Goal: Task Accomplishment & Management: Manage account settings

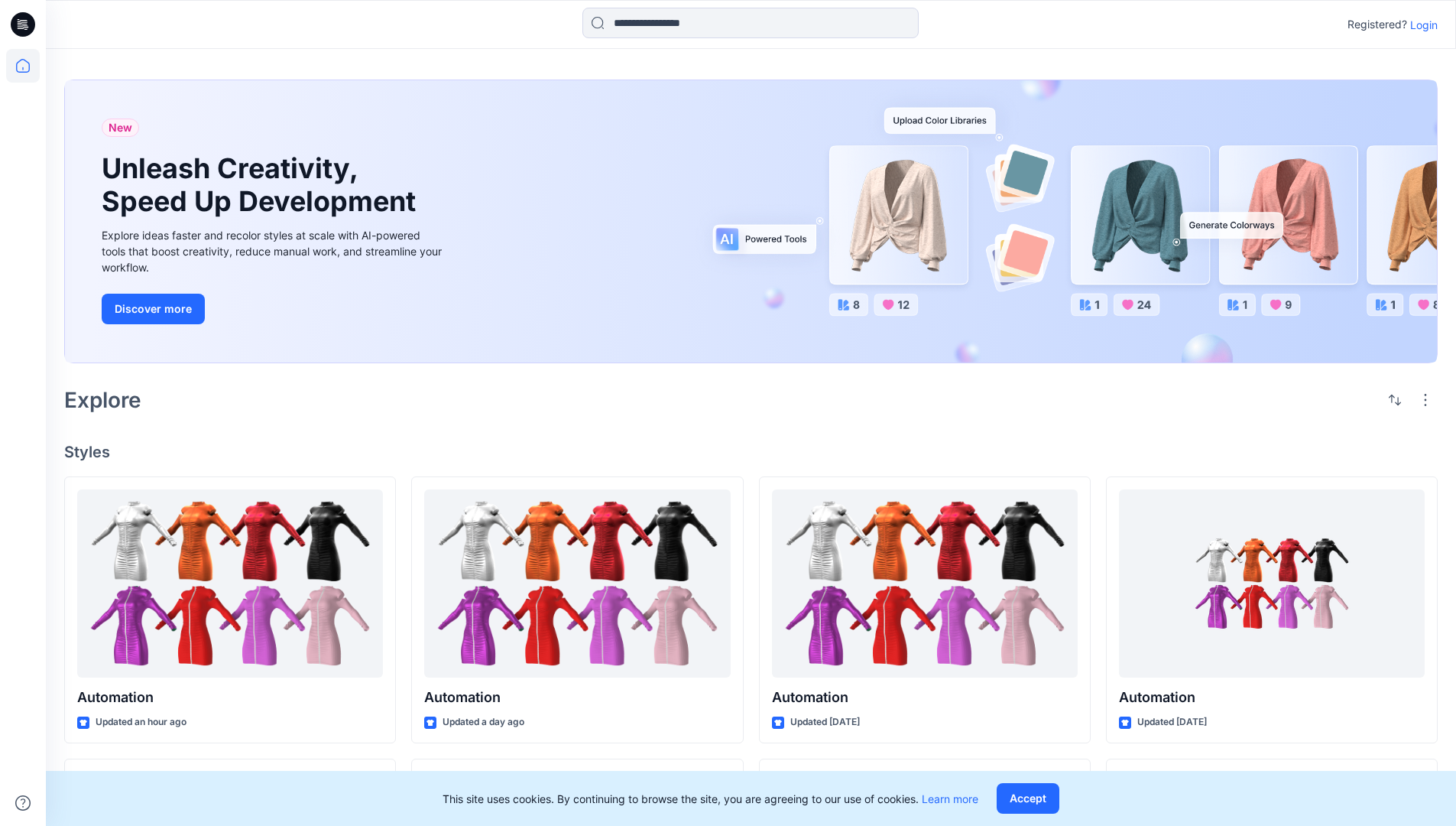
click at [1421, 24] on p "Login" at bounding box center [1424, 24] width 28 height 16
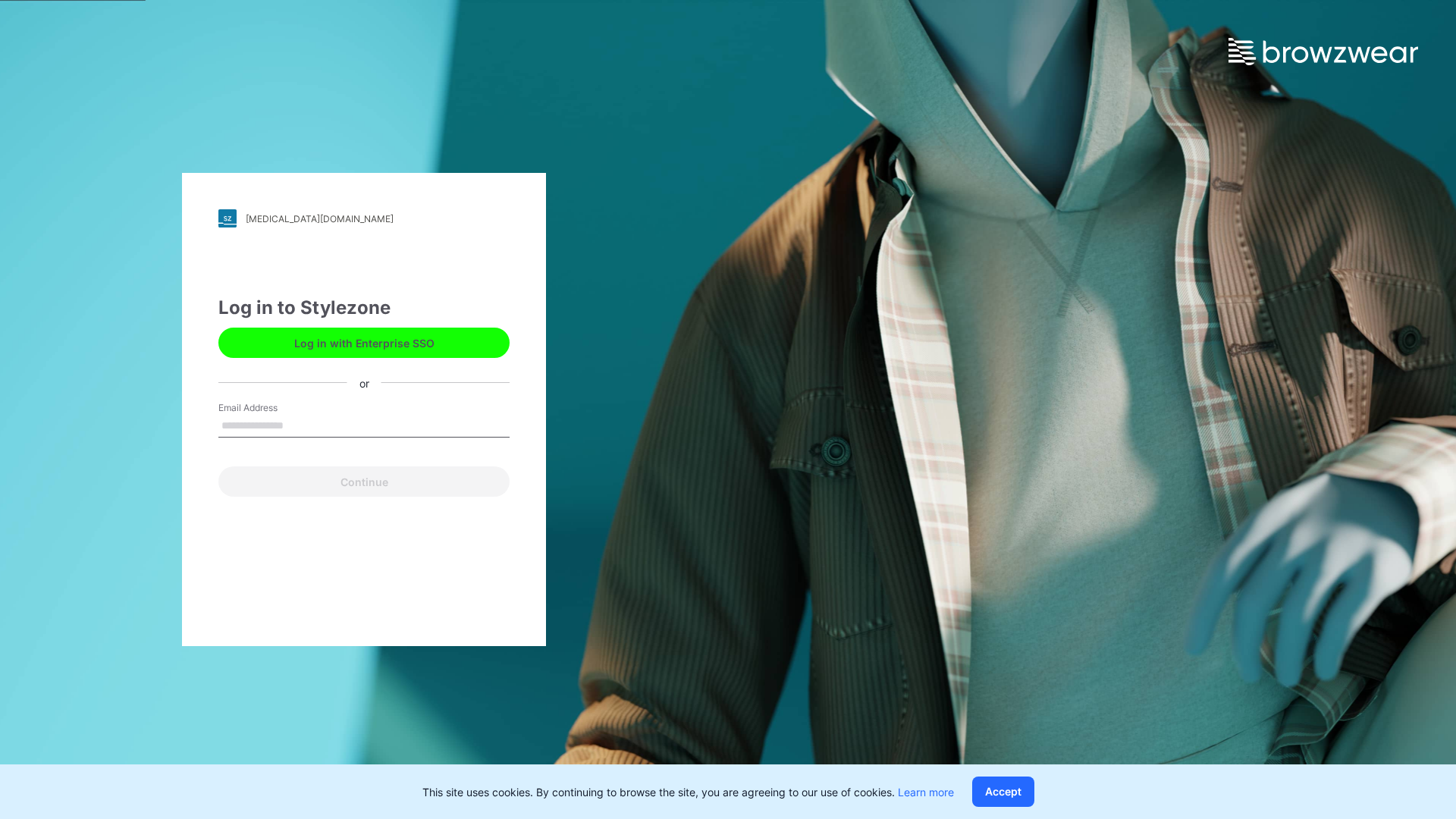
click at [299, 425] on input "Email Address" at bounding box center [364, 426] width 291 height 23
type input "**********"
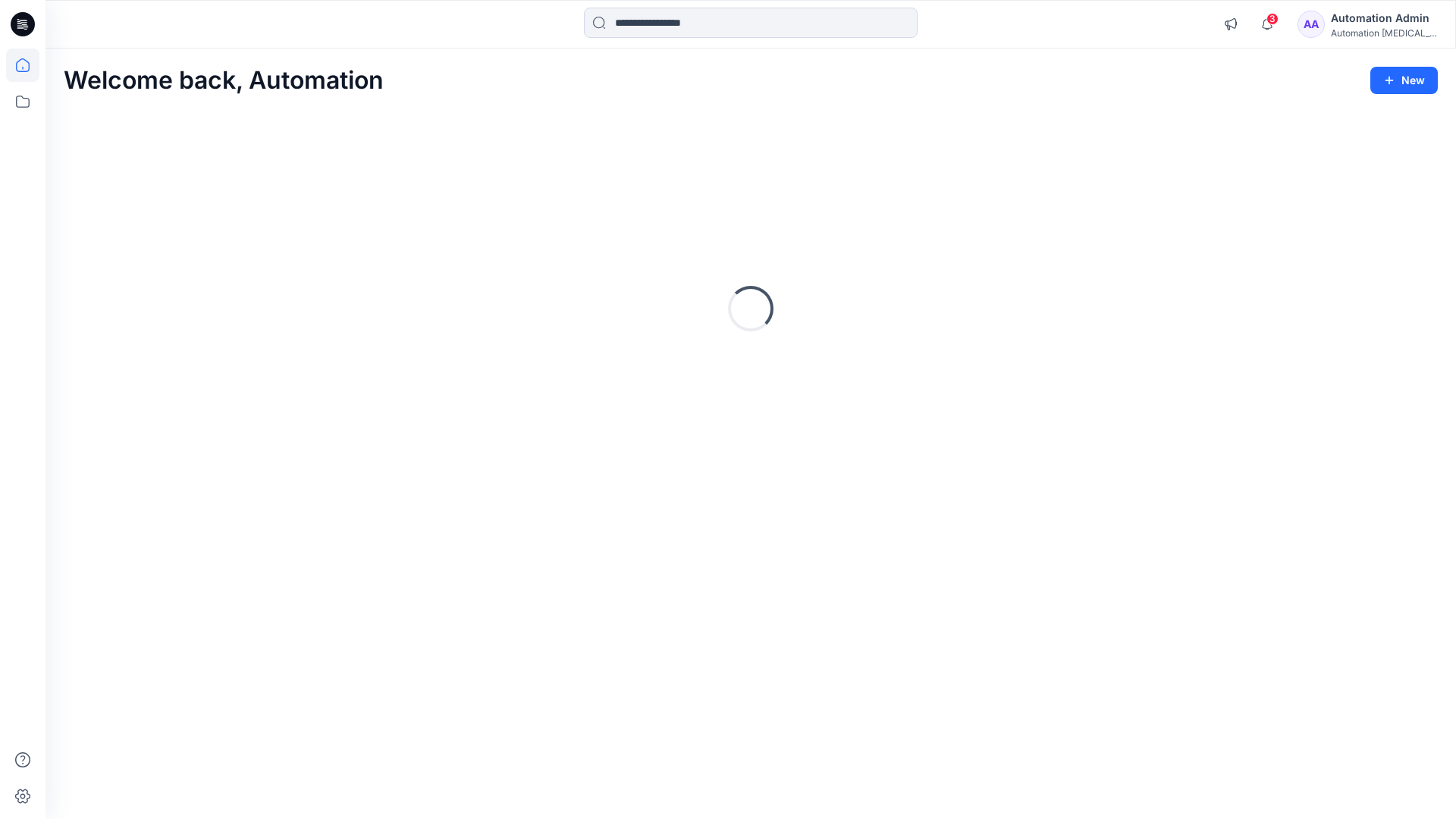
click at [29, 65] on icon at bounding box center [22, 65] width 13 height 13
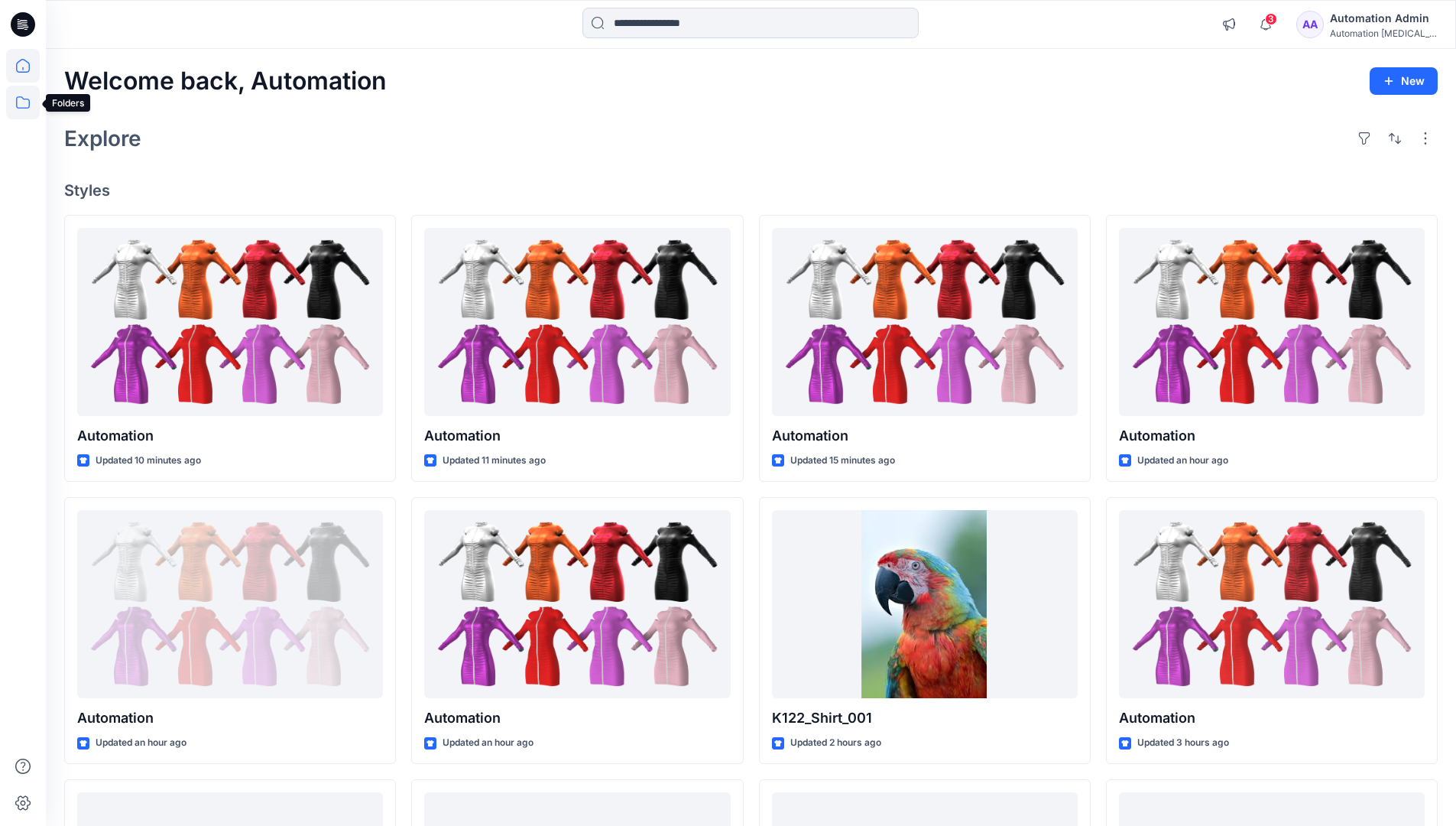
click at [21, 98] on icon at bounding box center [23, 102] width 34 height 34
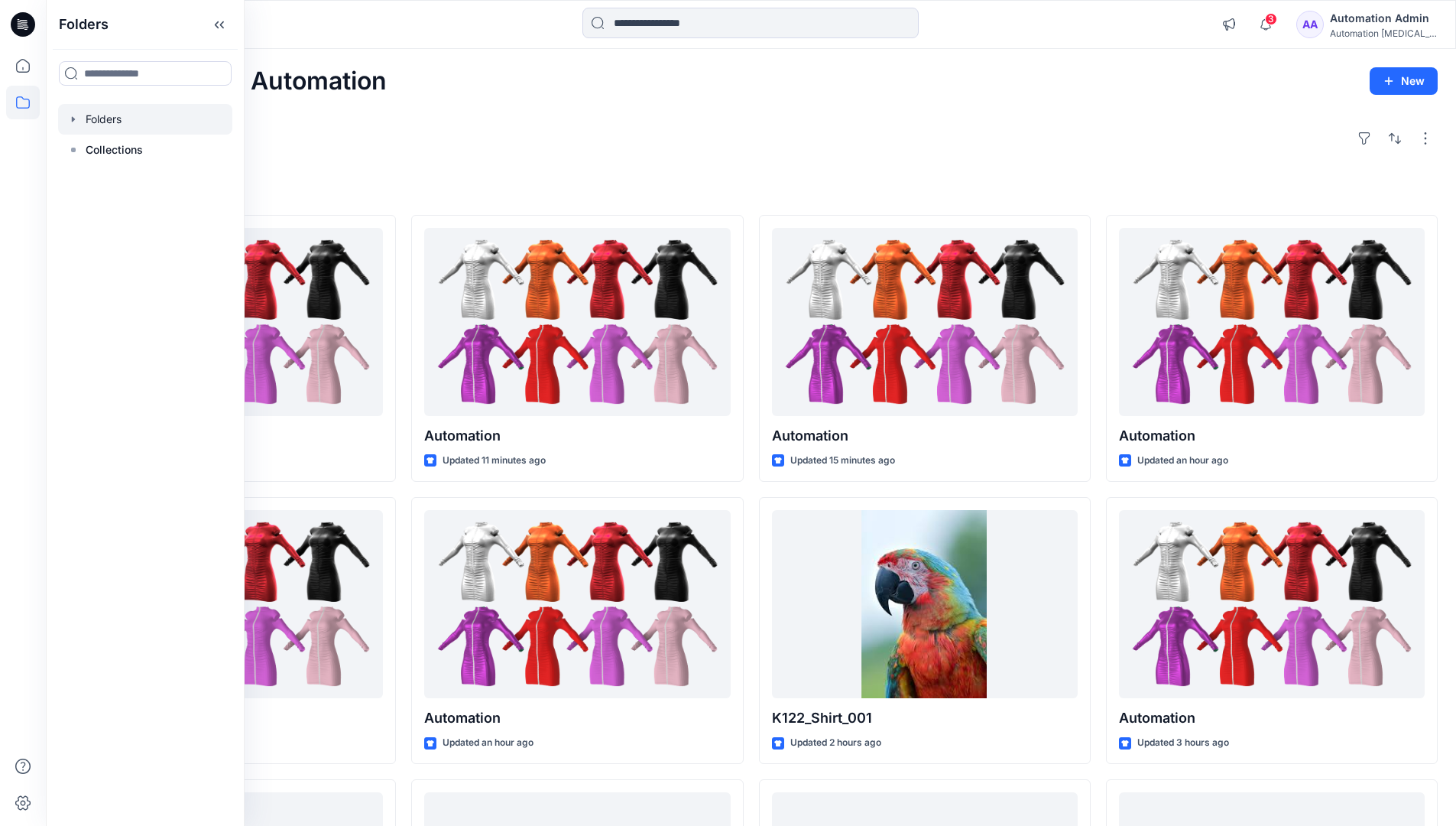
click at [125, 121] on div at bounding box center [145, 119] width 174 height 31
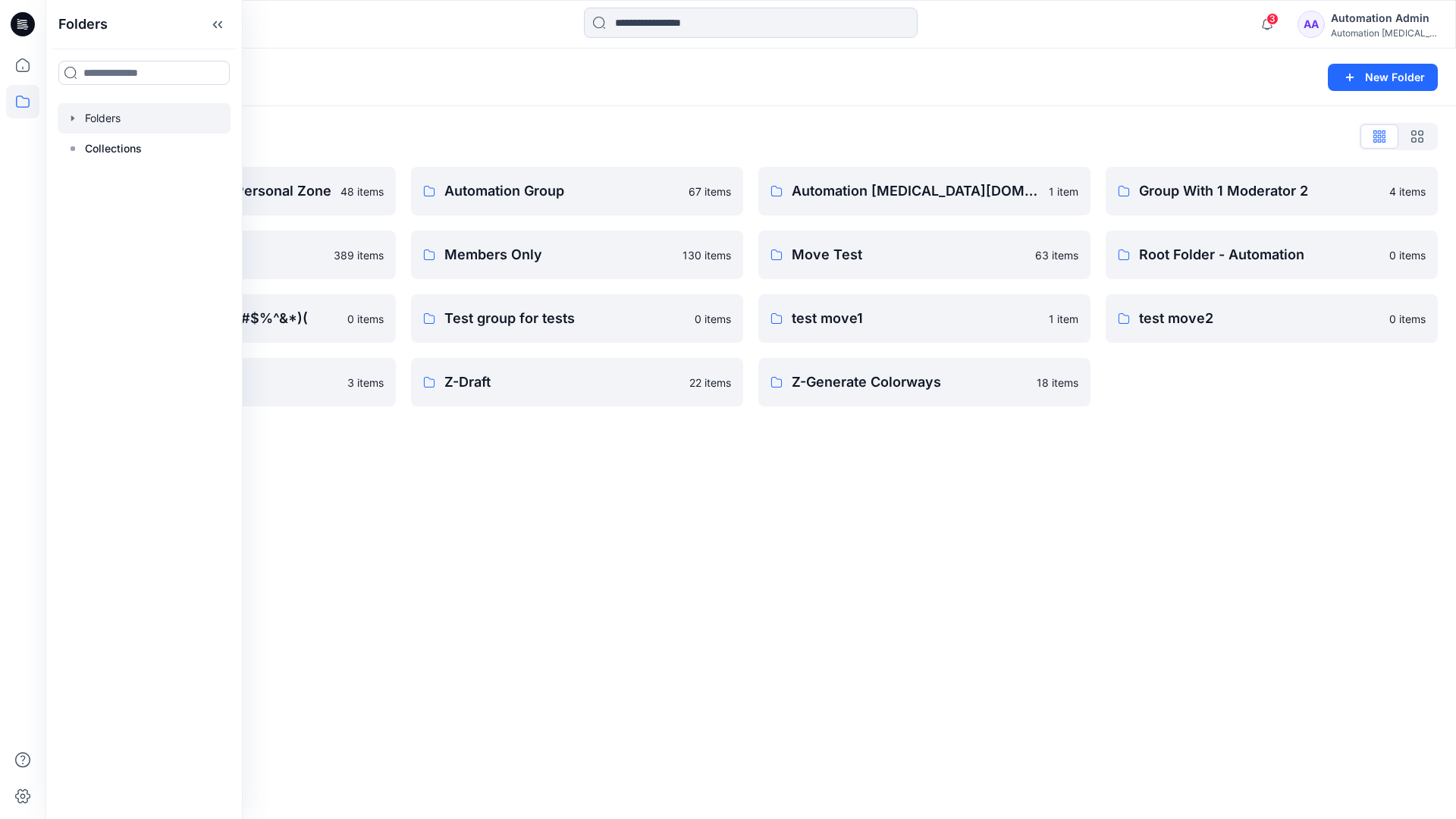
click at [1269, 111] on div "Folders List Automation Admin's Personal Zone 48 items member folder 389 items …" at bounding box center [751, 265] width 1411 height 319
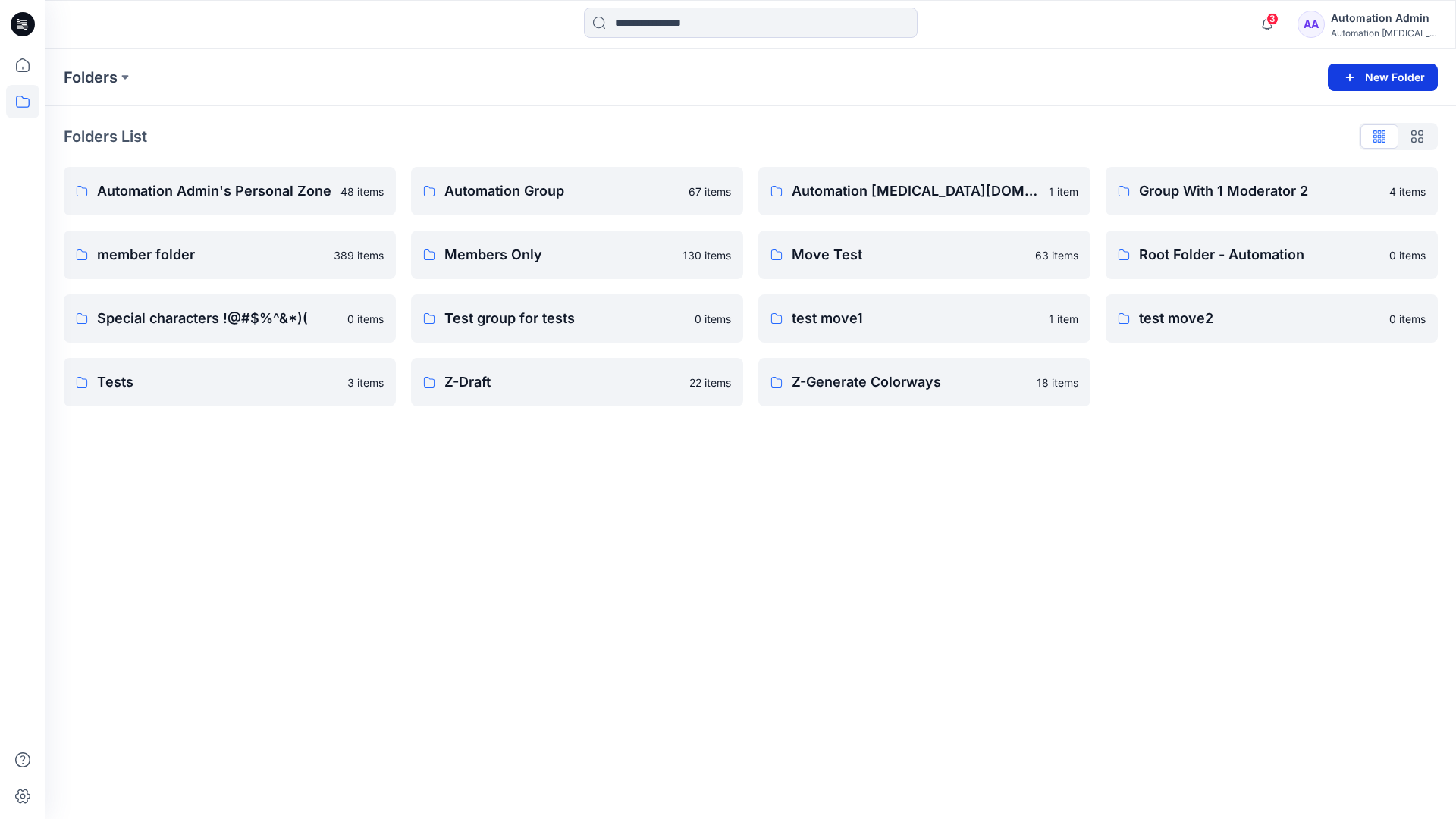
click at [1365, 77] on button "New Folder" at bounding box center [1383, 77] width 110 height 27
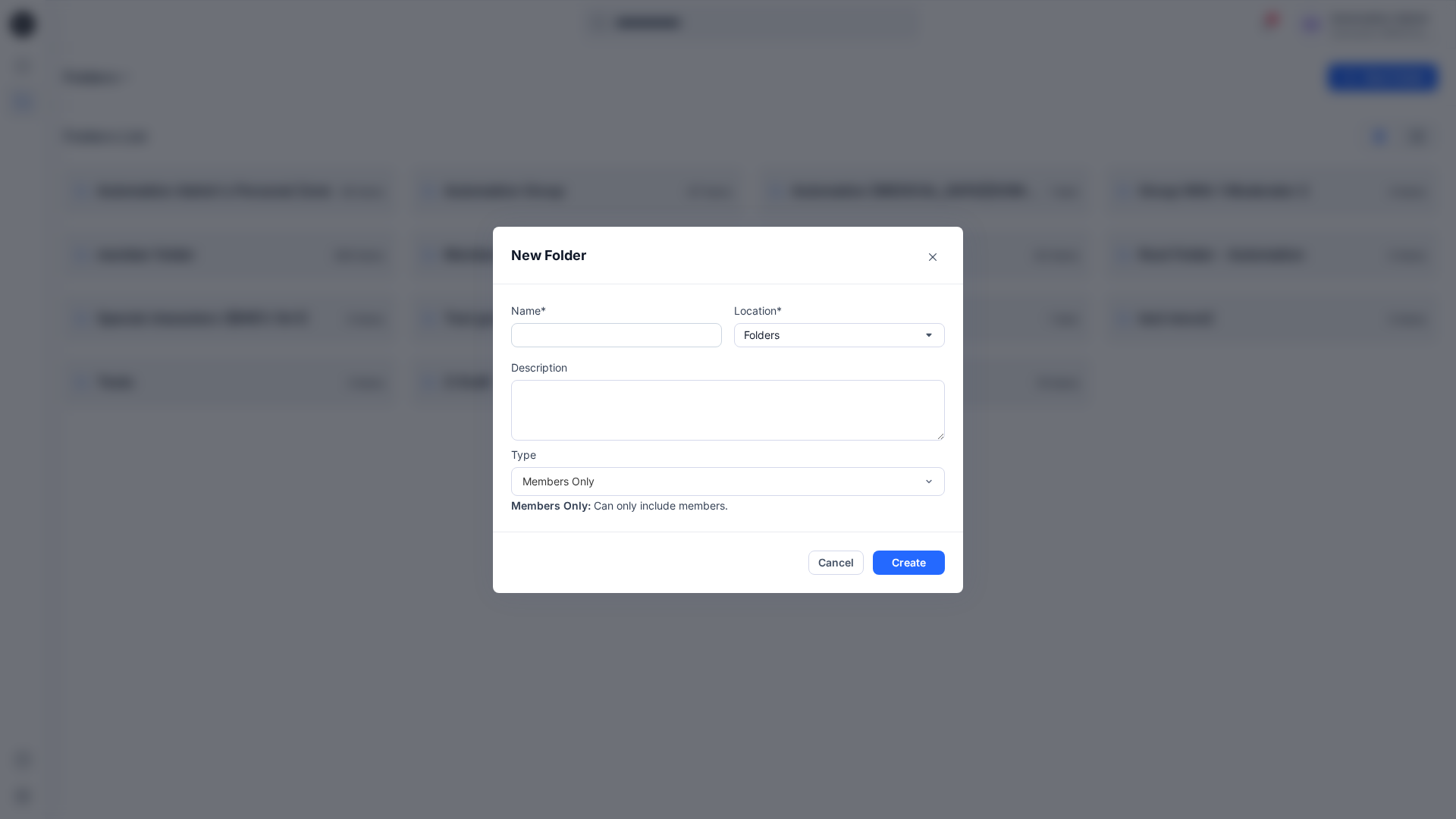
click at [594, 342] on input "text" at bounding box center [616, 335] width 211 height 24
type input "**********"
click at [897, 559] on button "Create" at bounding box center [908, 562] width 72 height 24
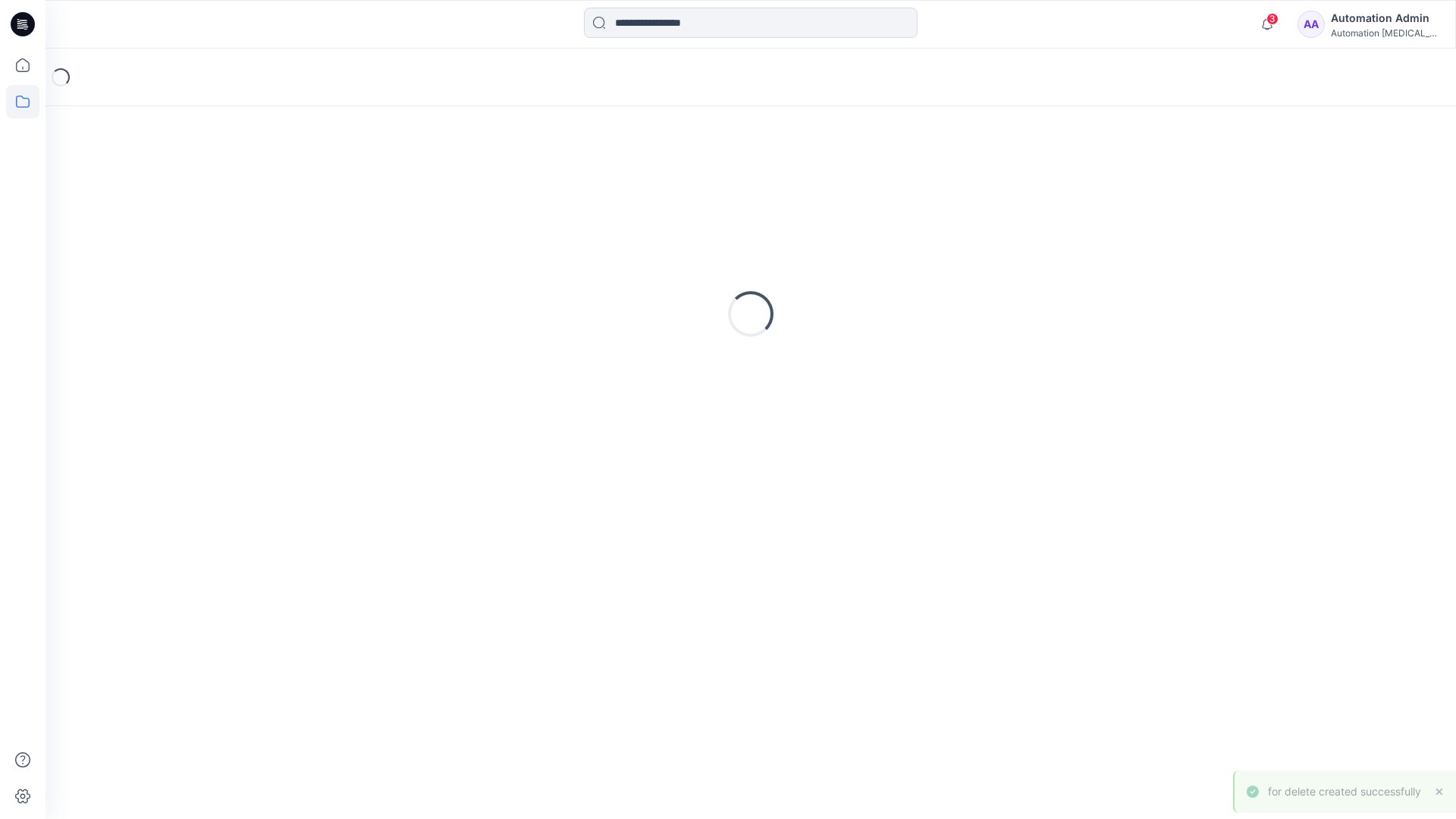
click at [26, 16] on icon at bounding box center [23, 24] width 24 height 24
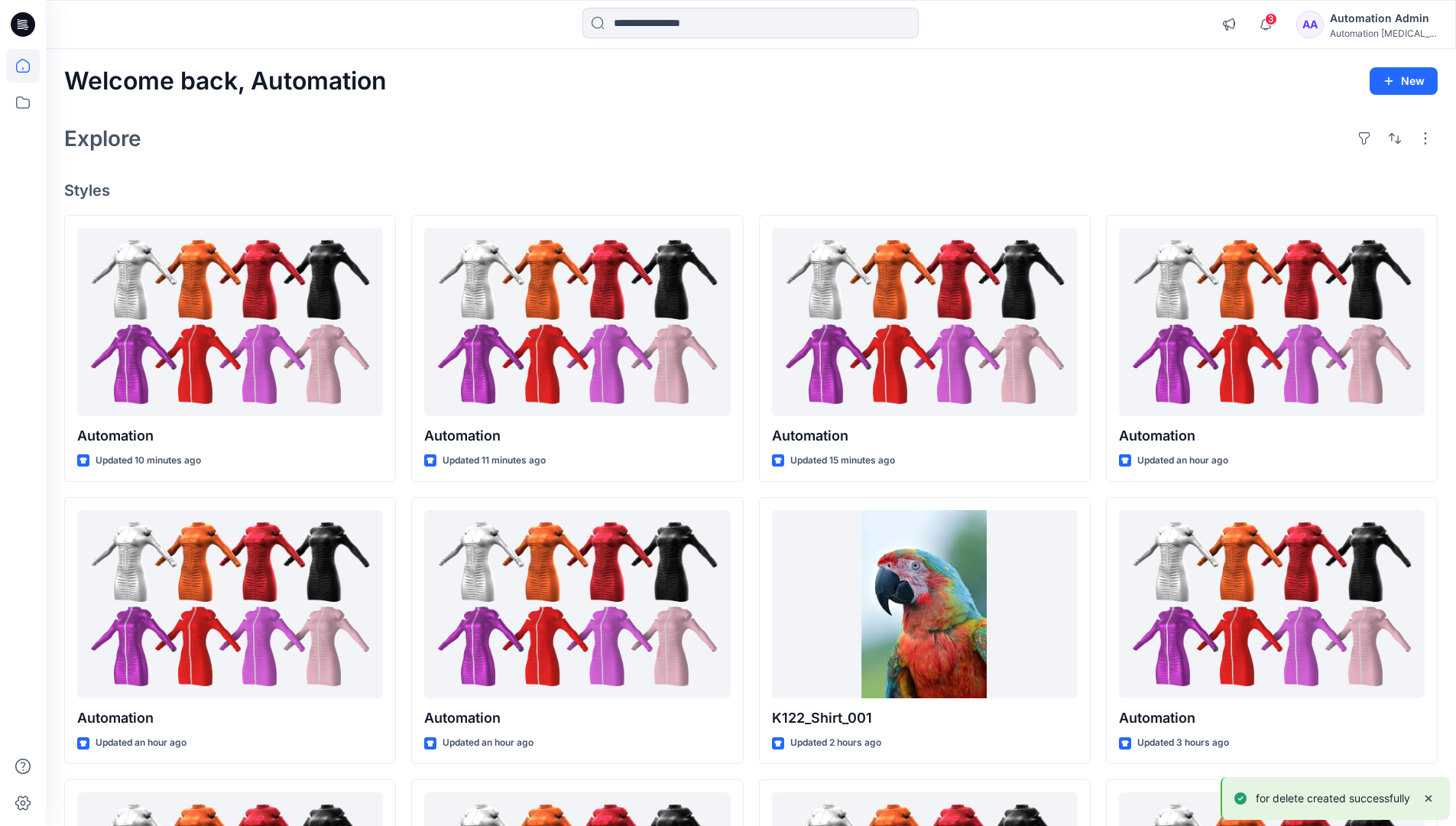
click at [1380, 15] on div "Automation Admin" at bounding box center [1384, 18] width 107 height 18
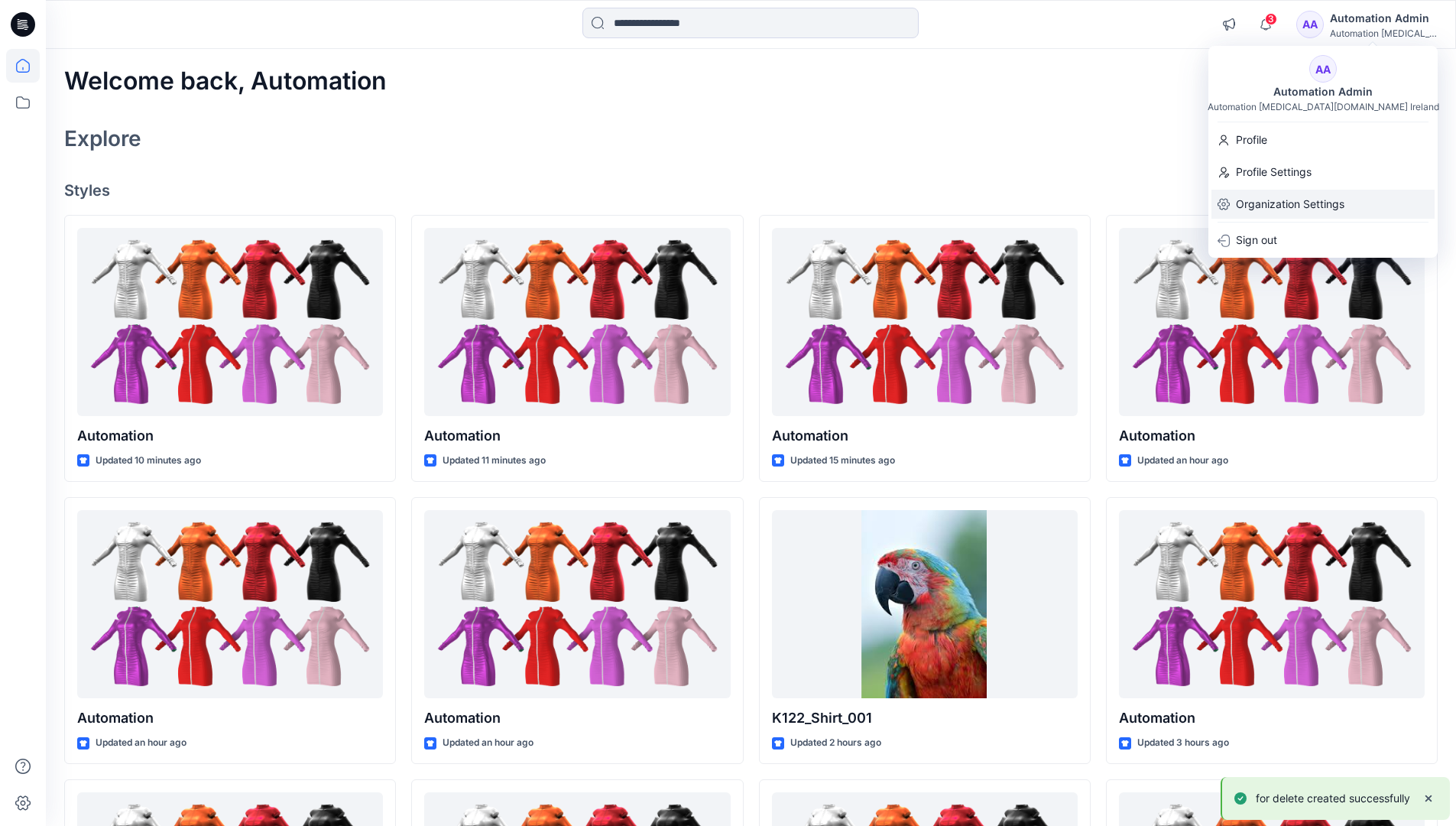
click at [1326, 200] on p "Organization Settings" at bounding box center [1291, 204] width 109 height 29
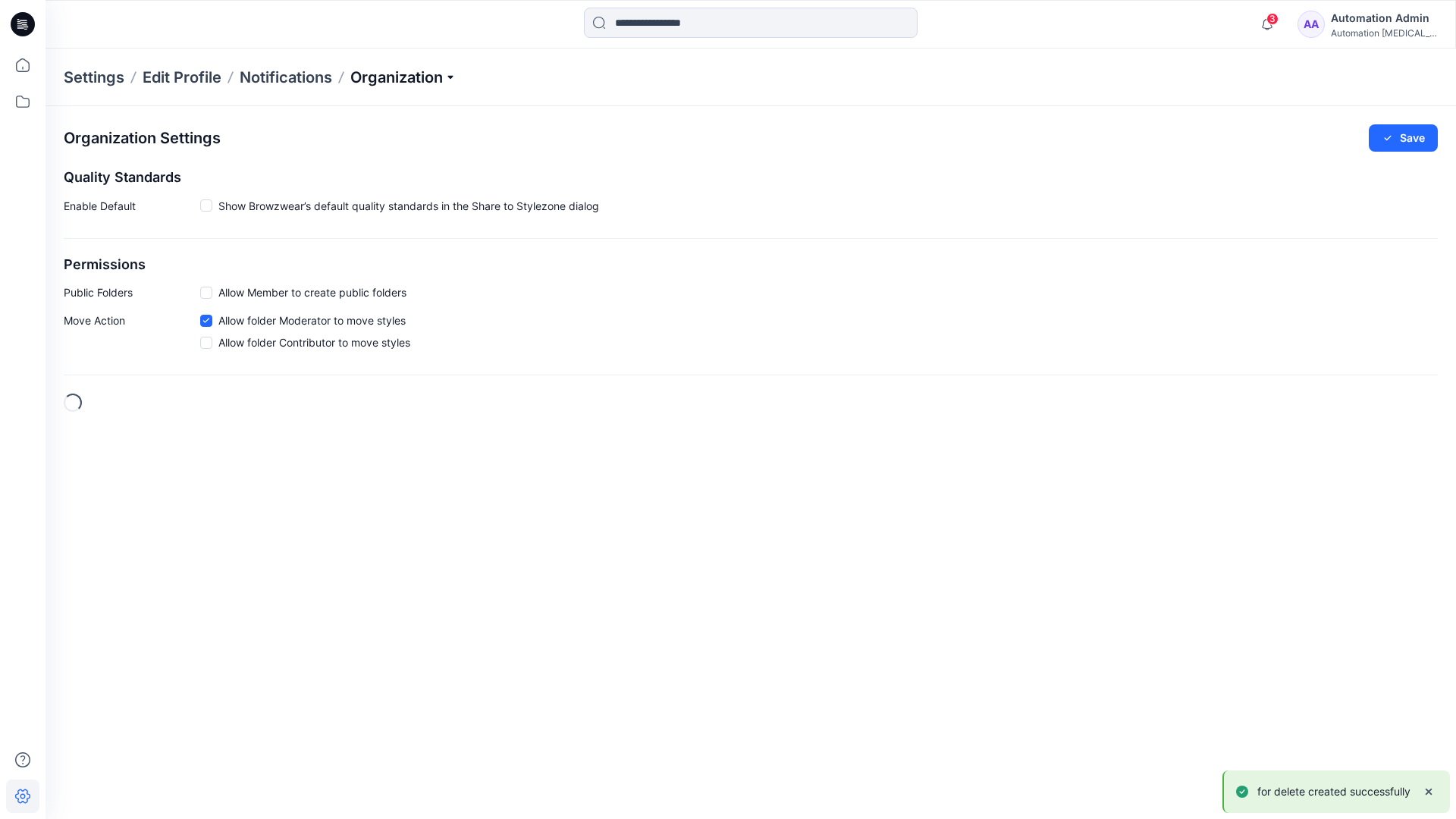
click at [433, 77] on p "Organization" at bounding box center [404, 77] width 106 height 21
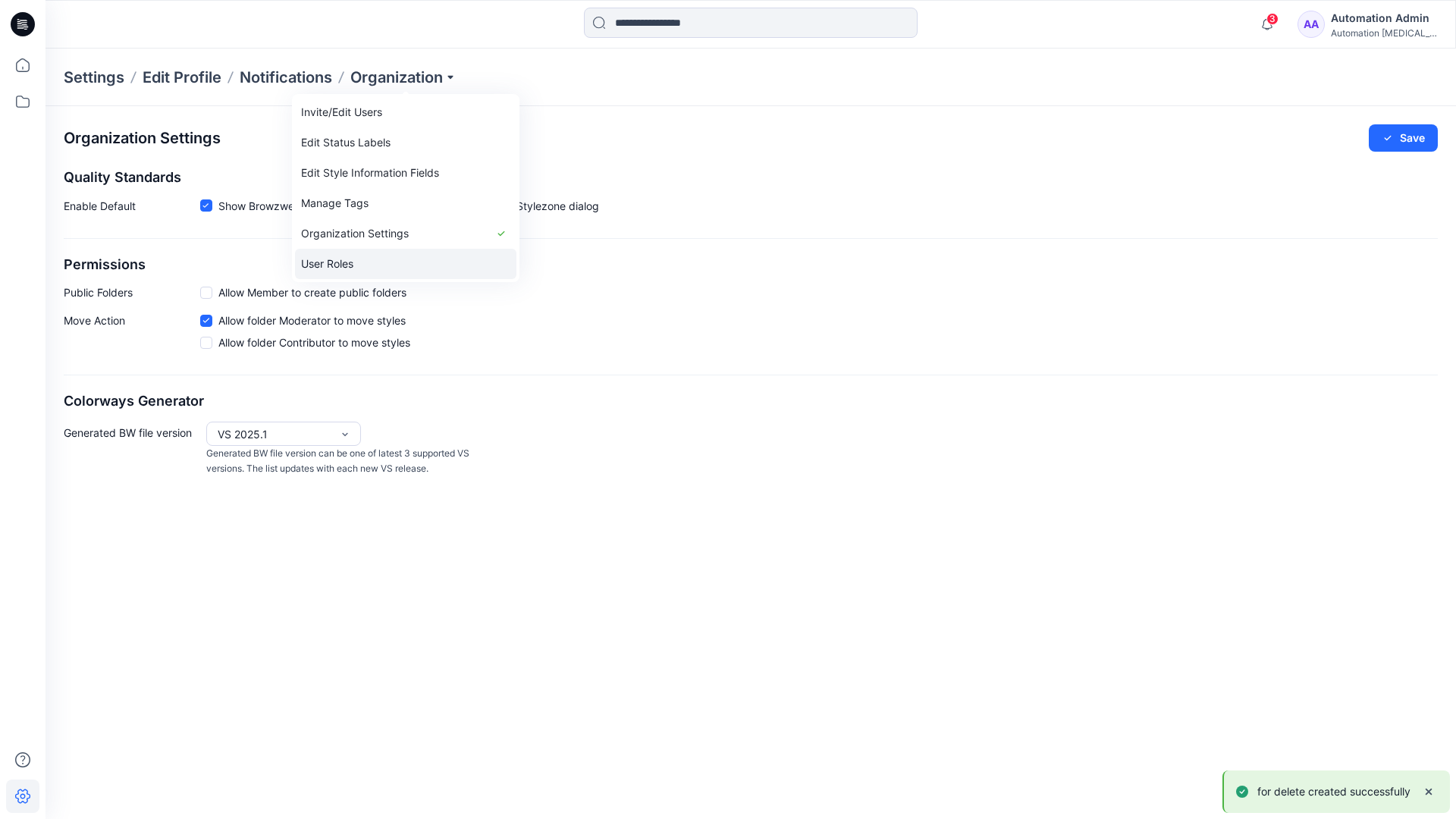
click at [389, 260] on link "User Roles" at bounding box center [405, 263] width 221 height 30
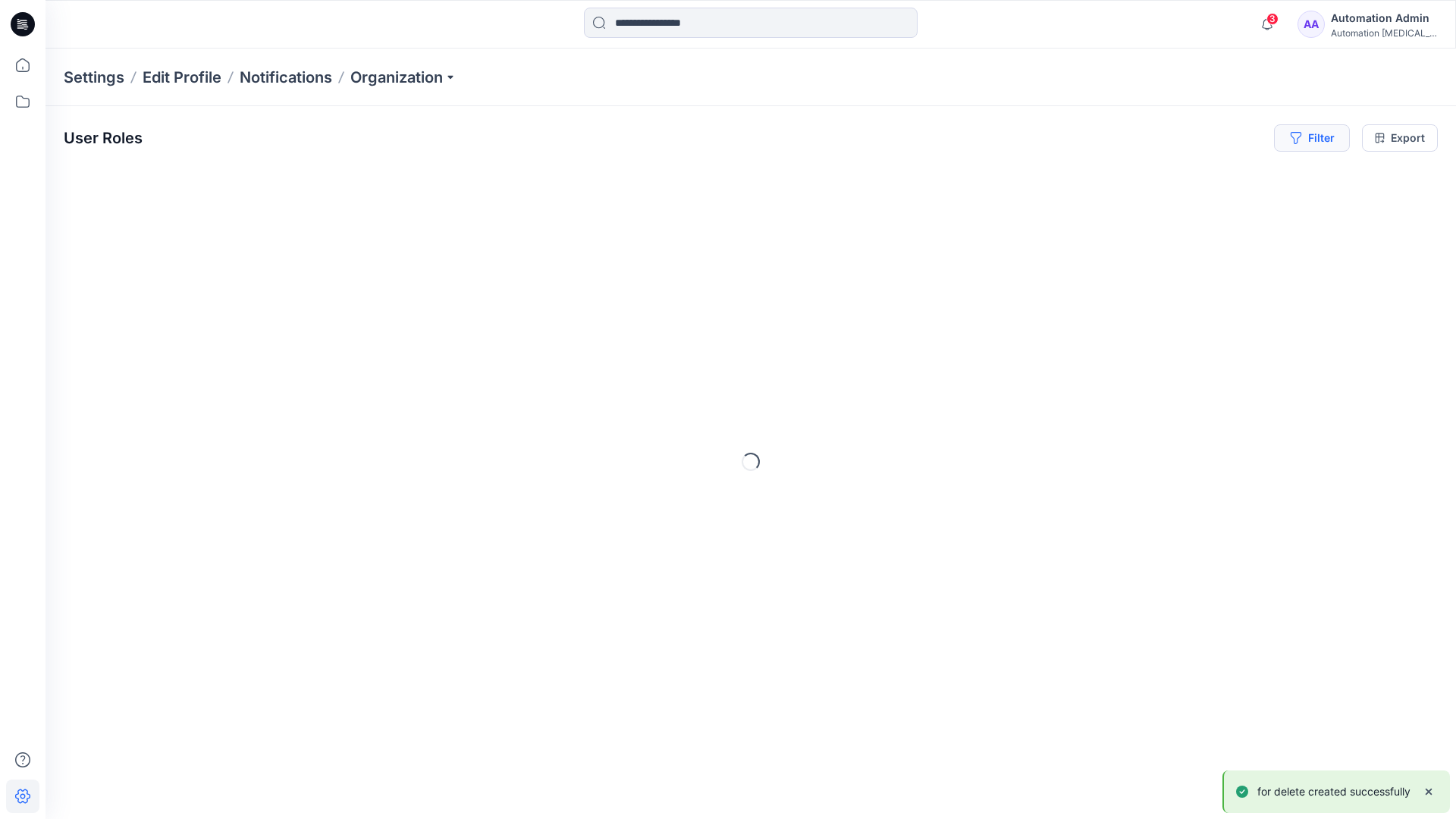
click at [1293, 141] on icon "button" at bounding box center [1295, 138] width 11 height 12
click at [1053, 177] on div at bounding box center [1081, 178] width 156 height 19
type input "**********"
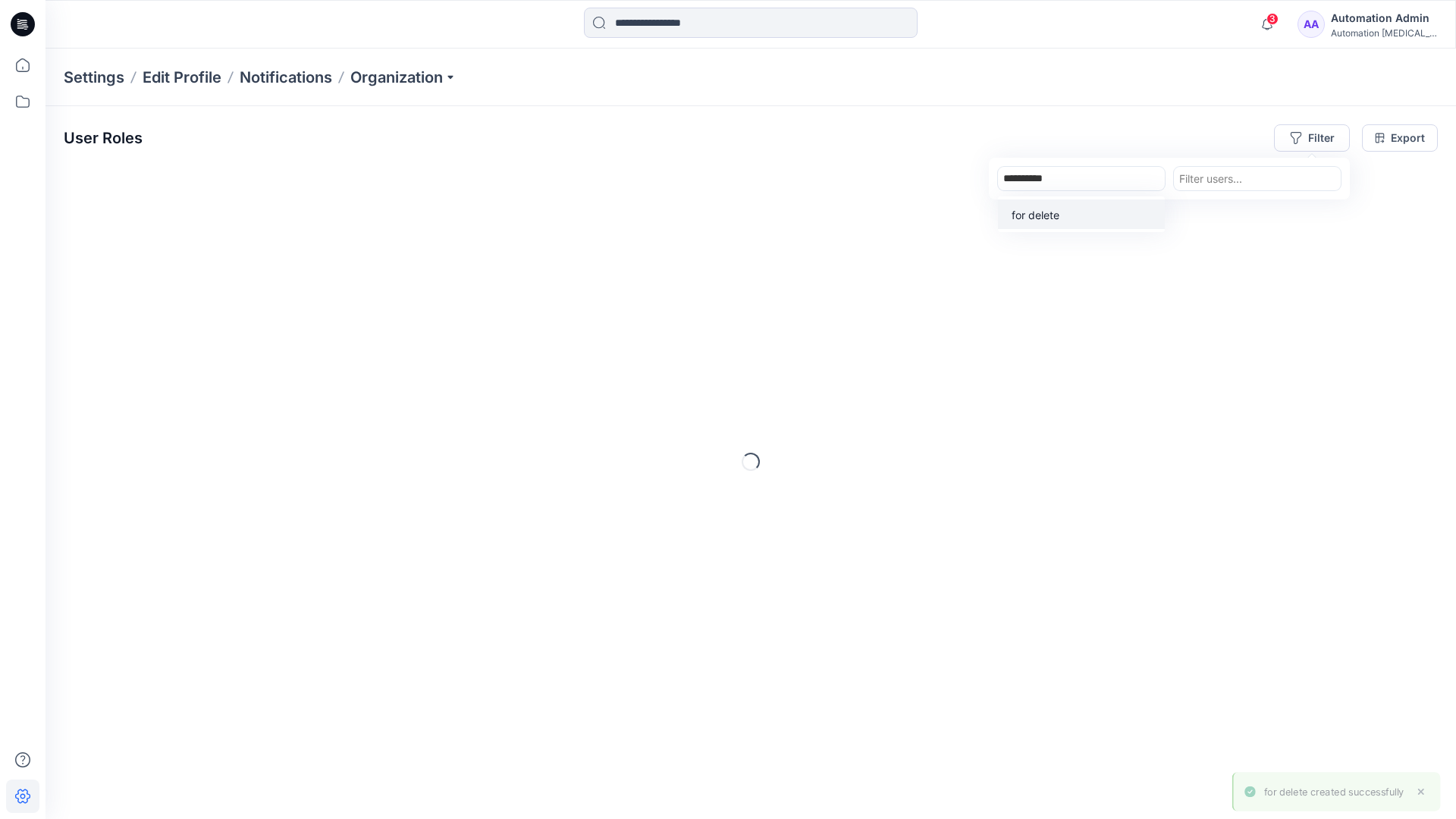
click at [1040, 212] on p "for delete" at bounding box center [1035, 215] width 48 height 16
click at [1117, 130] on div "User Roles Filter (1 Folders) option for delete, selected. for delete Filter us…" at bounding box center [751, 137] width 1374 height 27
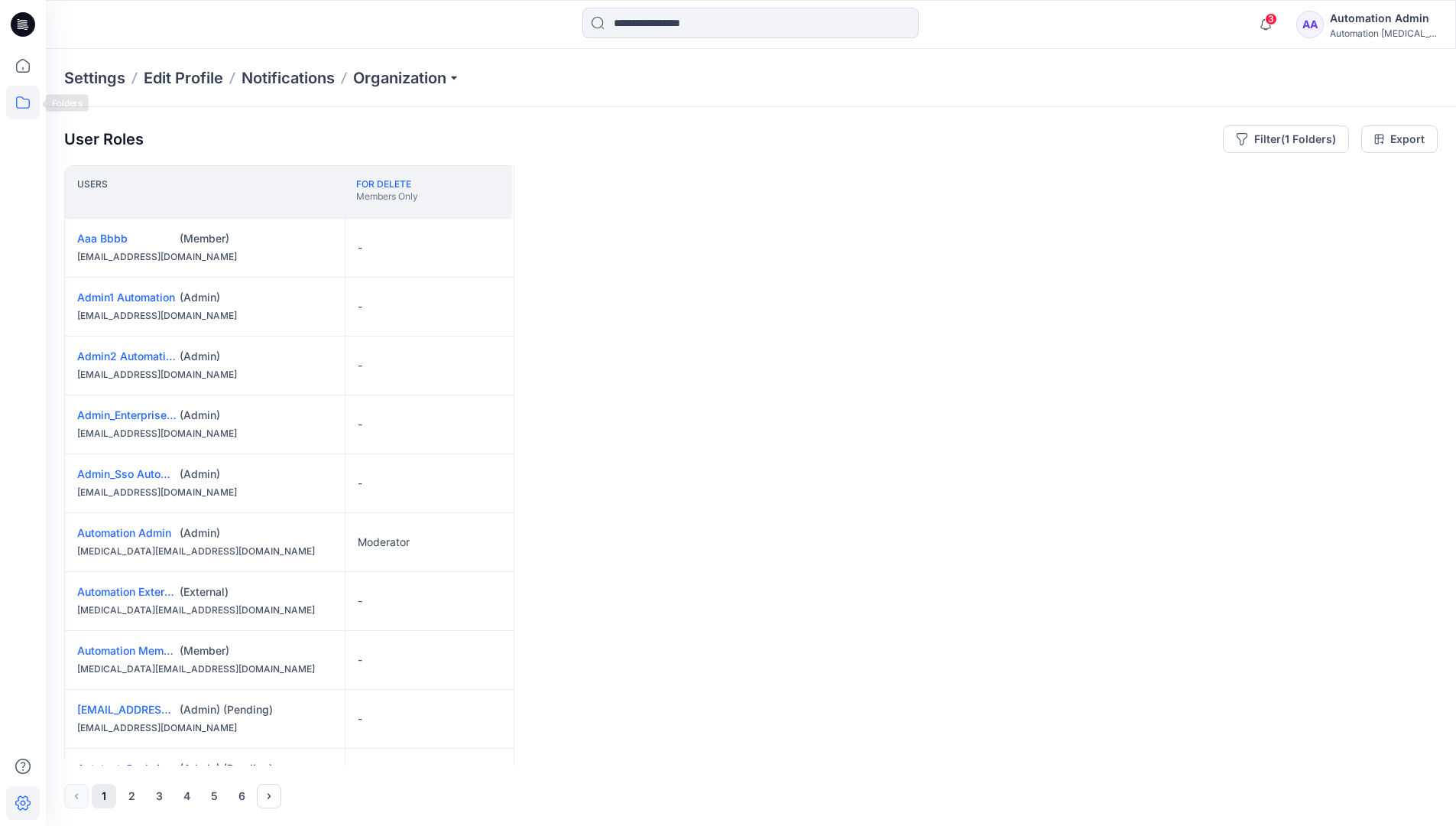
click at [29, 107] on icon at bounding box center [23, 102] width 34 height 34
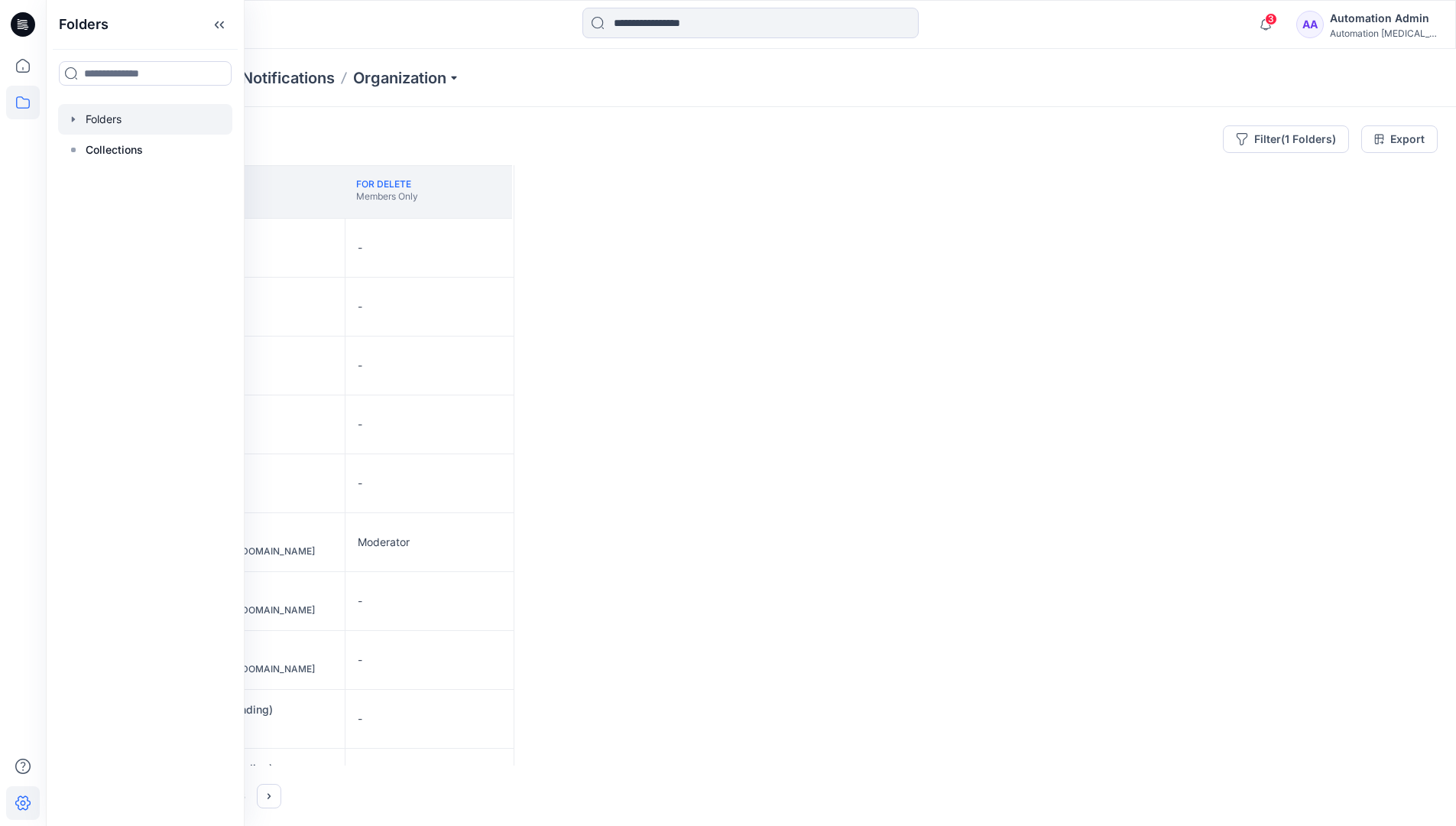
click at [115, 121] on div at bounding box center [145, 119] width 174 height 31
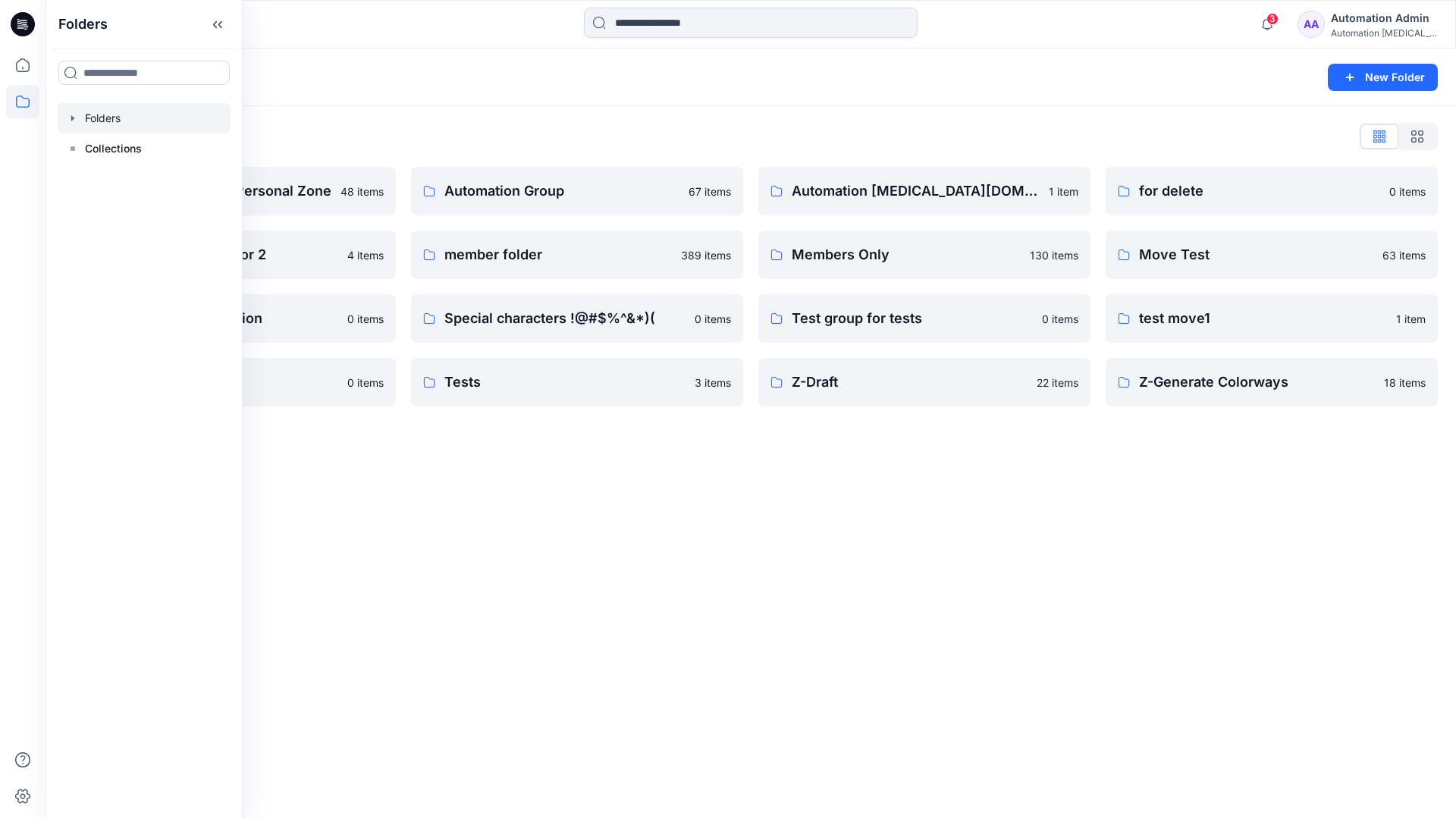
click at [929, 465] on div "Folders New Folder Folders List Automation Admin's Personal Zone 48 items Group…" at bounding box center [751, 433] width 1411 height 770
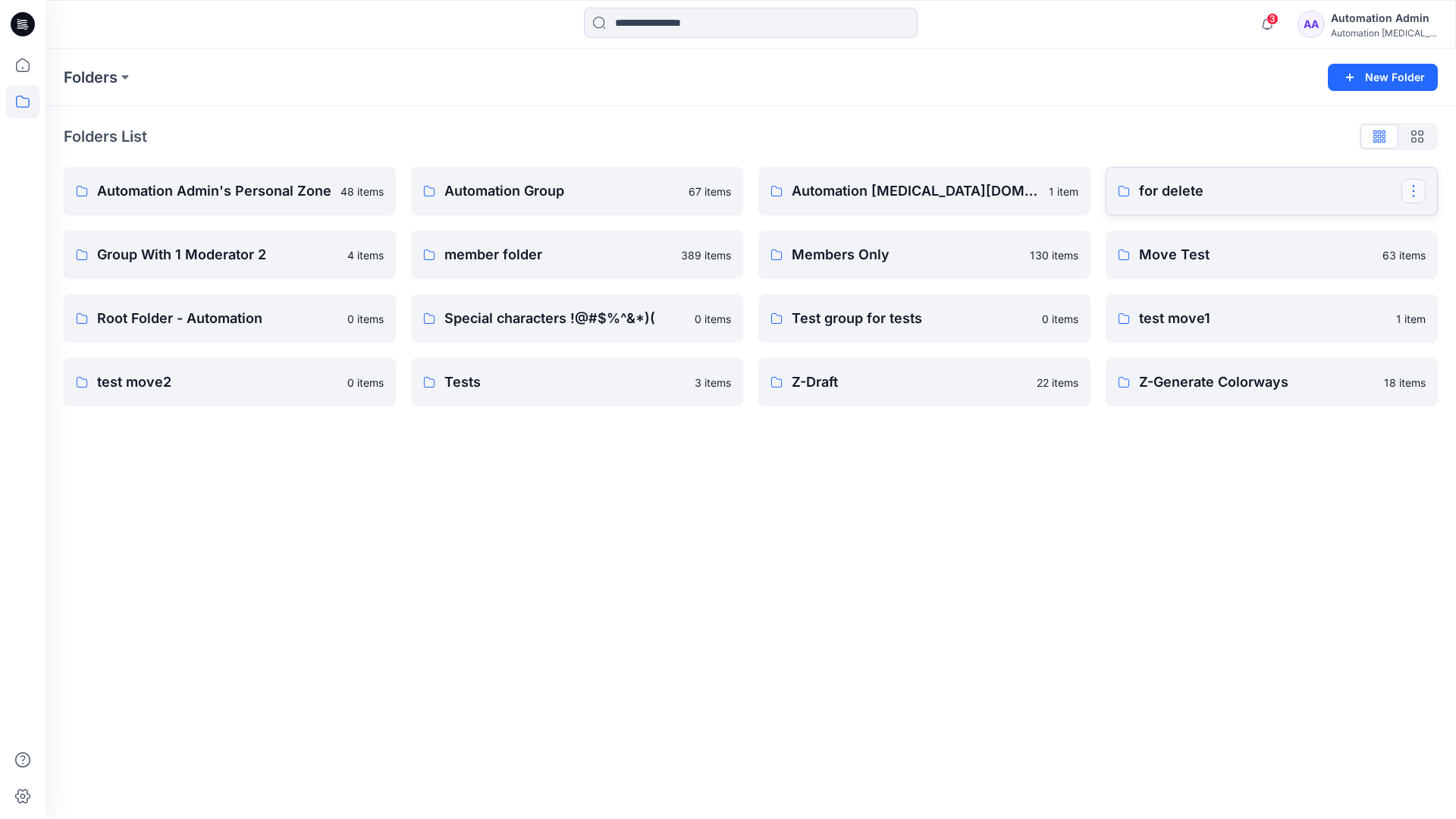
click at [1413, 186] on button "button" at bounding box center [1413, 191] width 24 height 24
click at [1339, 310] on p "[PERSON_NAME]" at bounding box center [1329, 317] width 86 height 16
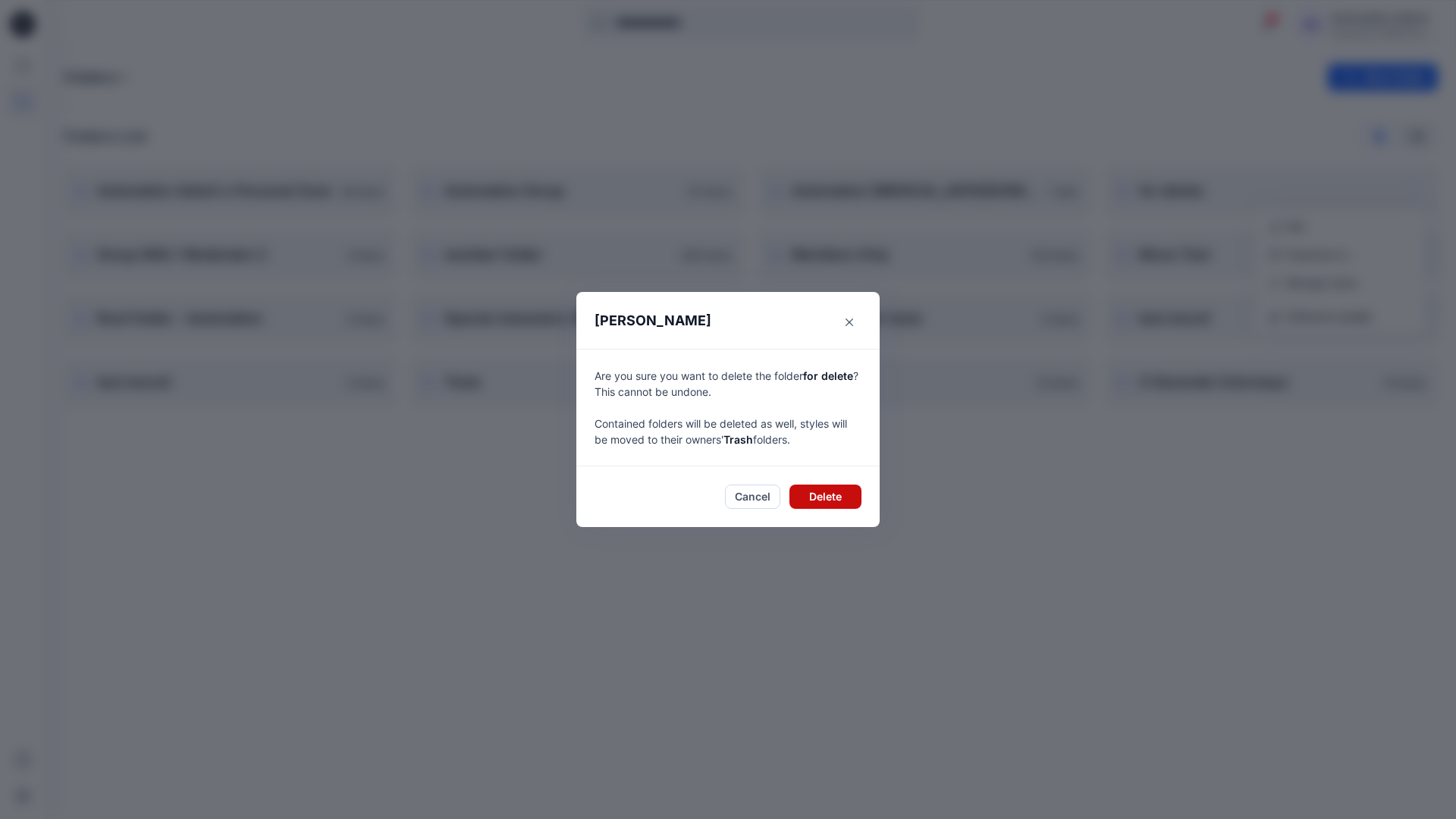
click at [845, 496] on button "Delete" at bounding box center [826, 496] width 72 height 24
click at [1350, 23] on div "Automation Admin" at bounding box center [1384, 18] width 106 height 18
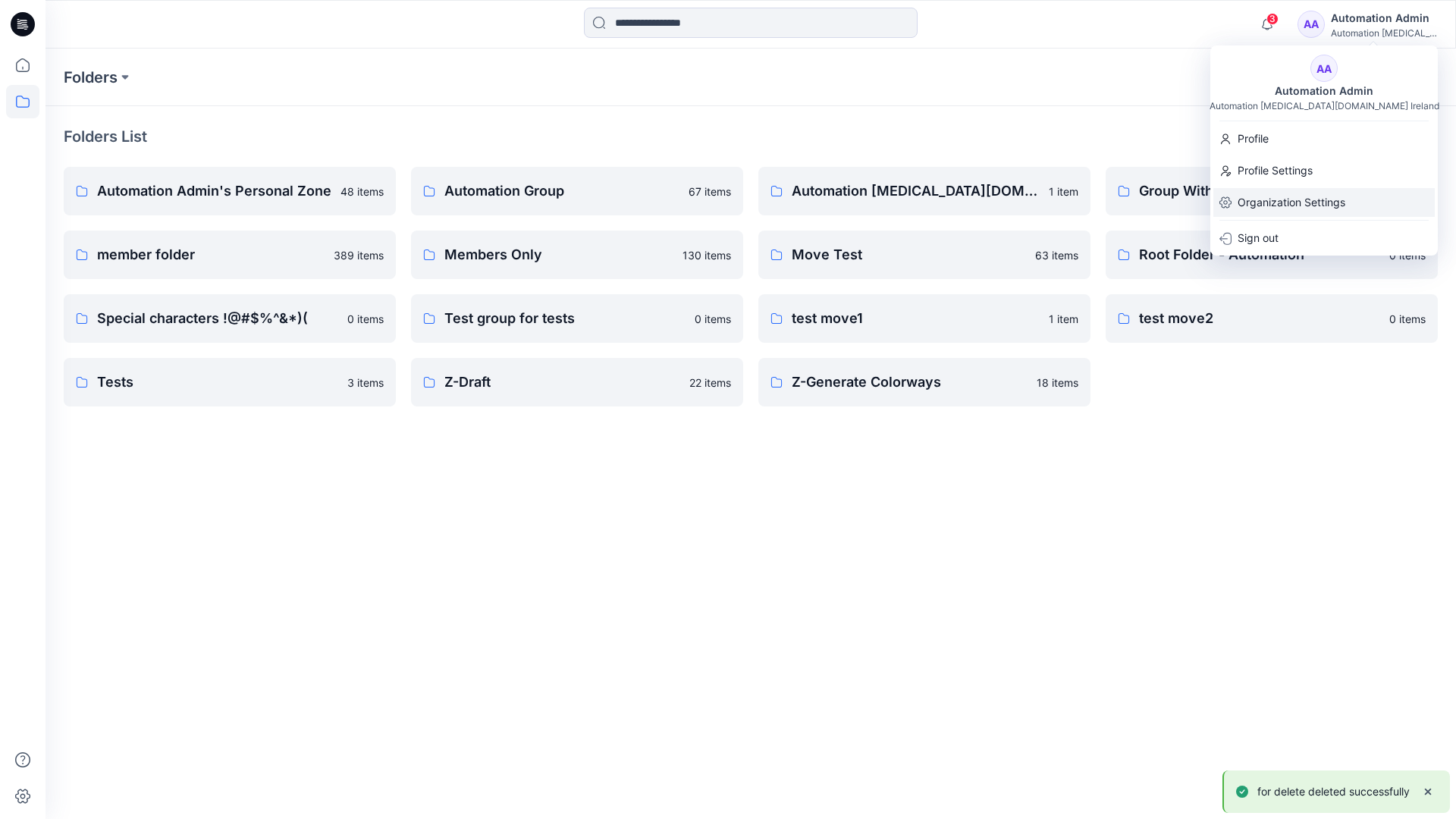
click at [1315, 200] on p "Organization Settings" at bounding box center [1291, 202] width 108 height 29
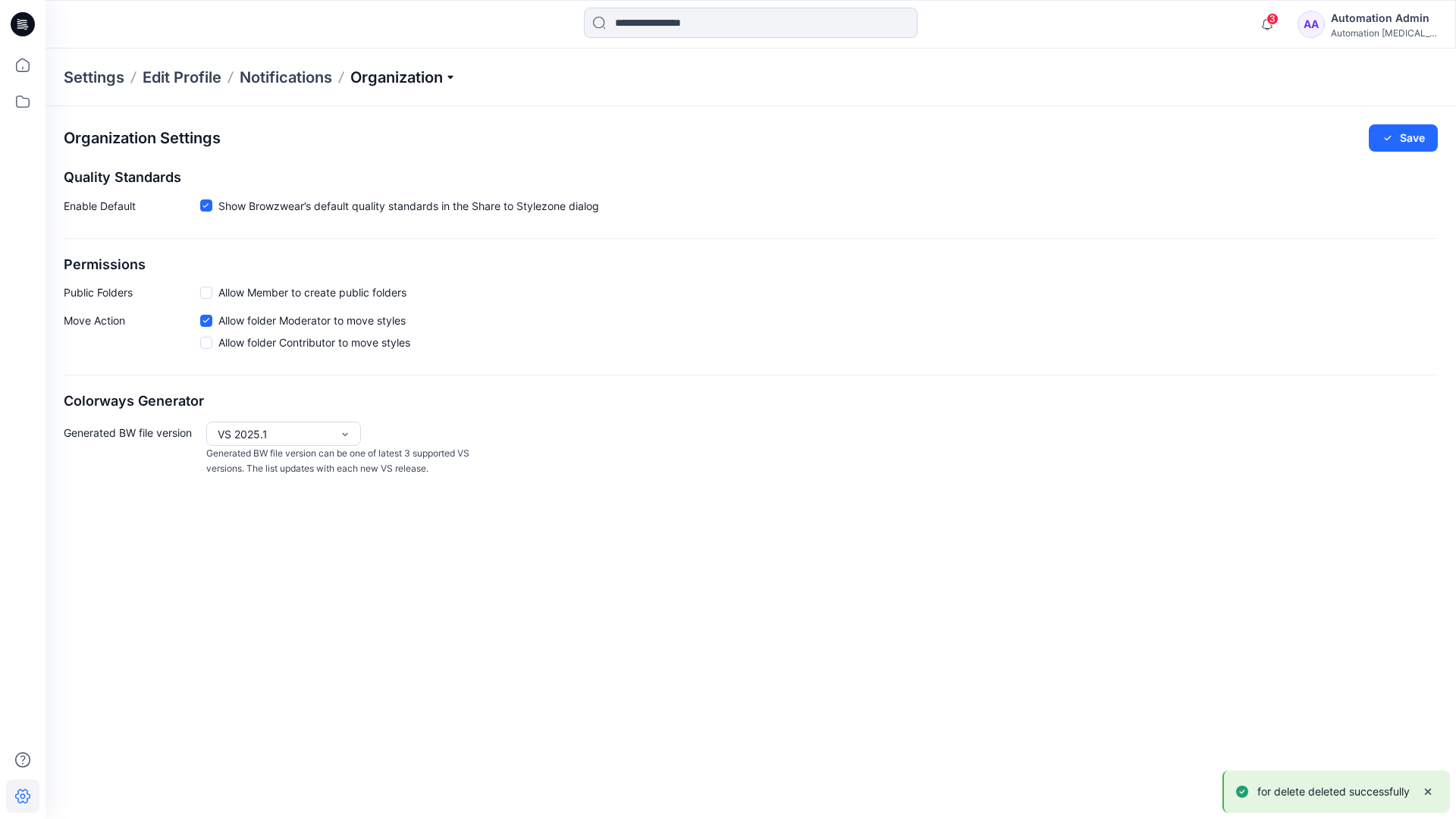
click at [444, 75] on p "Organization" at bounding box center [404, 77] width 106 height 21
click at [396, 265] on link "User Roles" at bounding box center [405, 263] width 221 height 30
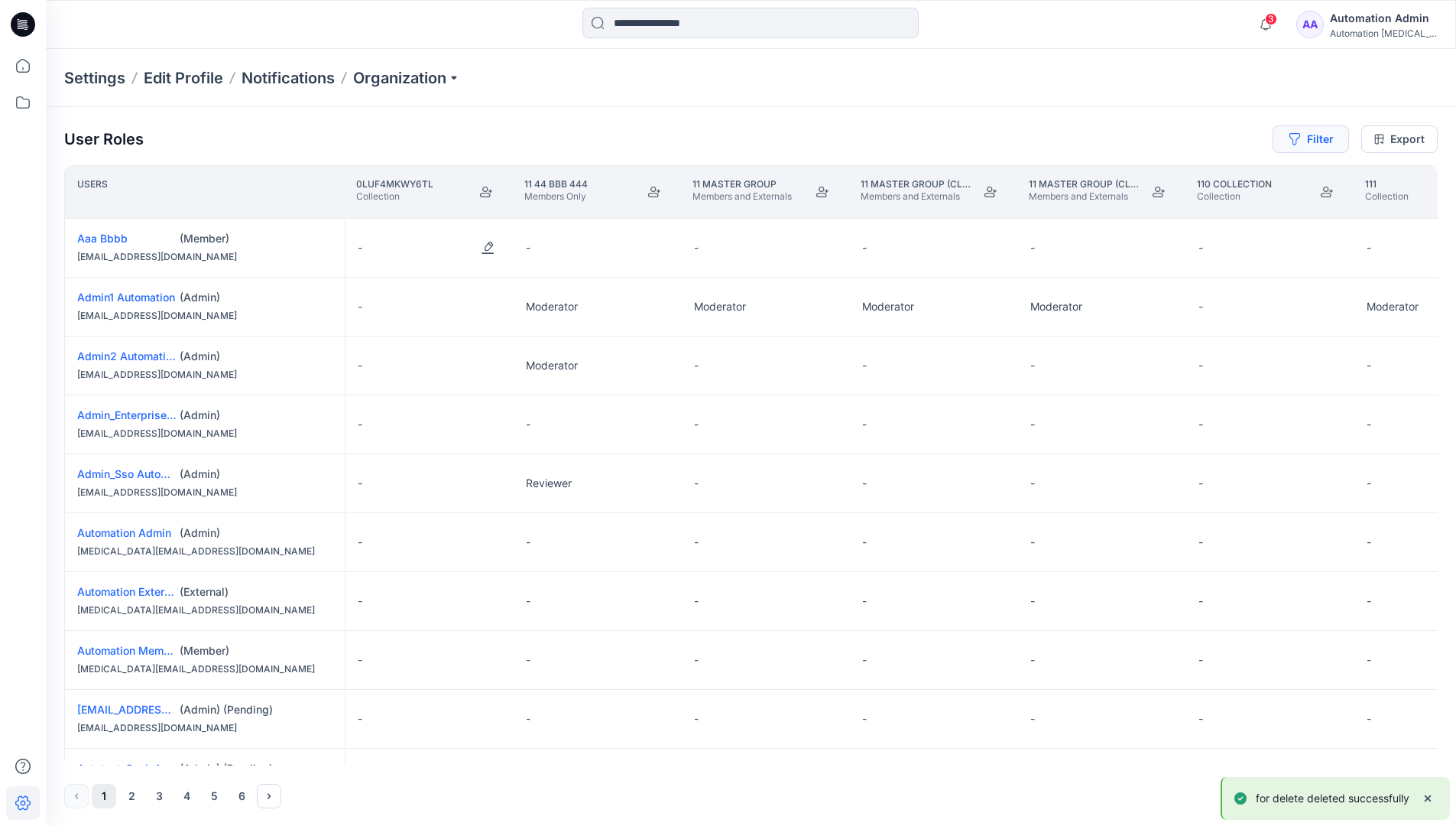
click at [1305, 144] on button "Filter" at bounding box center [1310, 139] width 76 height 28
click at [1054, 174] on div at bounding box center [1079, 180] width 157 height 19
click at [1065, 209] on div "No Results" at bounding box center [1037, 215] width 86 height 28
type input "**********"
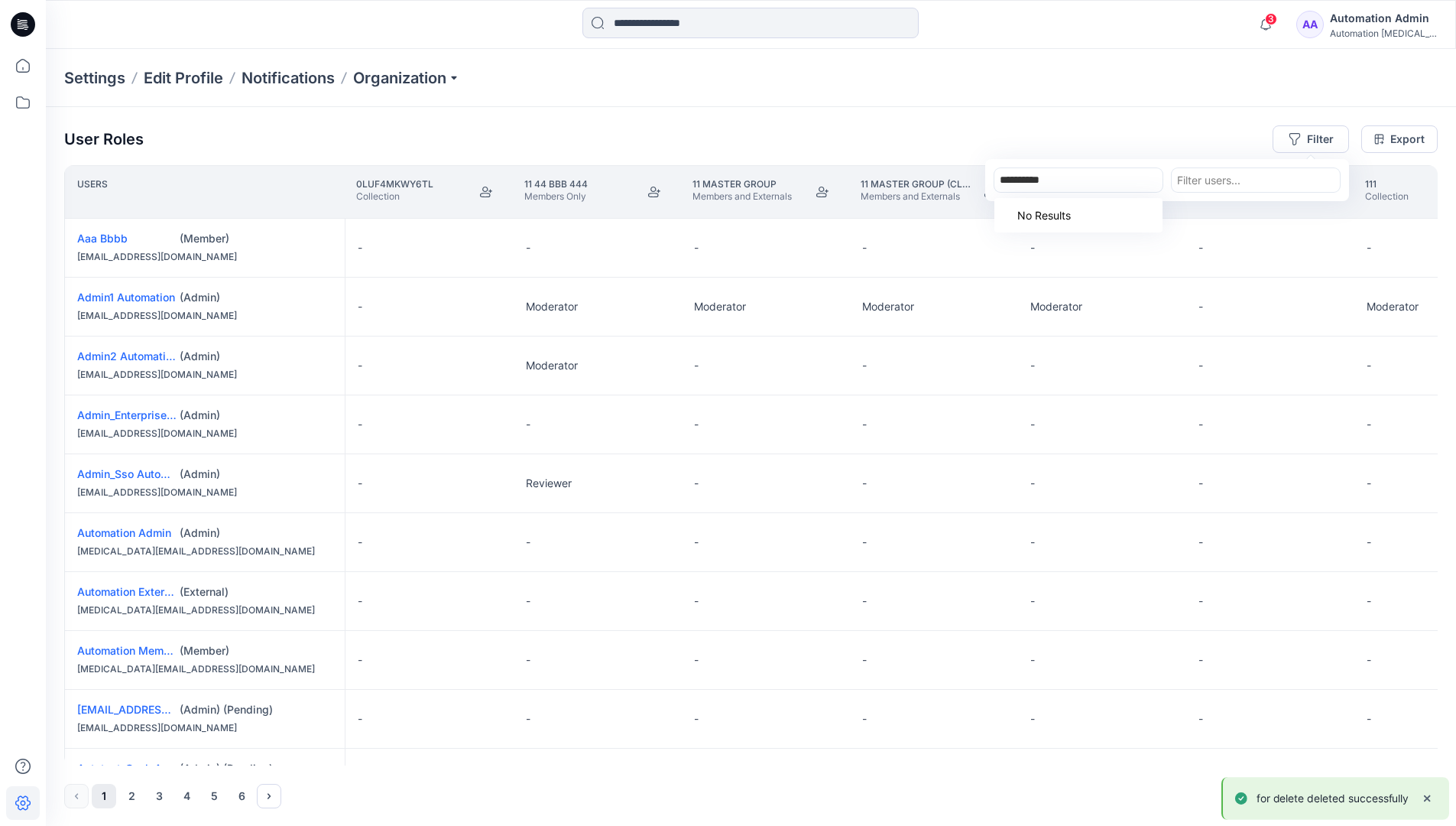
click at [1199, 100] on div "Settings Edit Profile Notifications Organization" at bounding box center [750, 78] width 1410 height 58
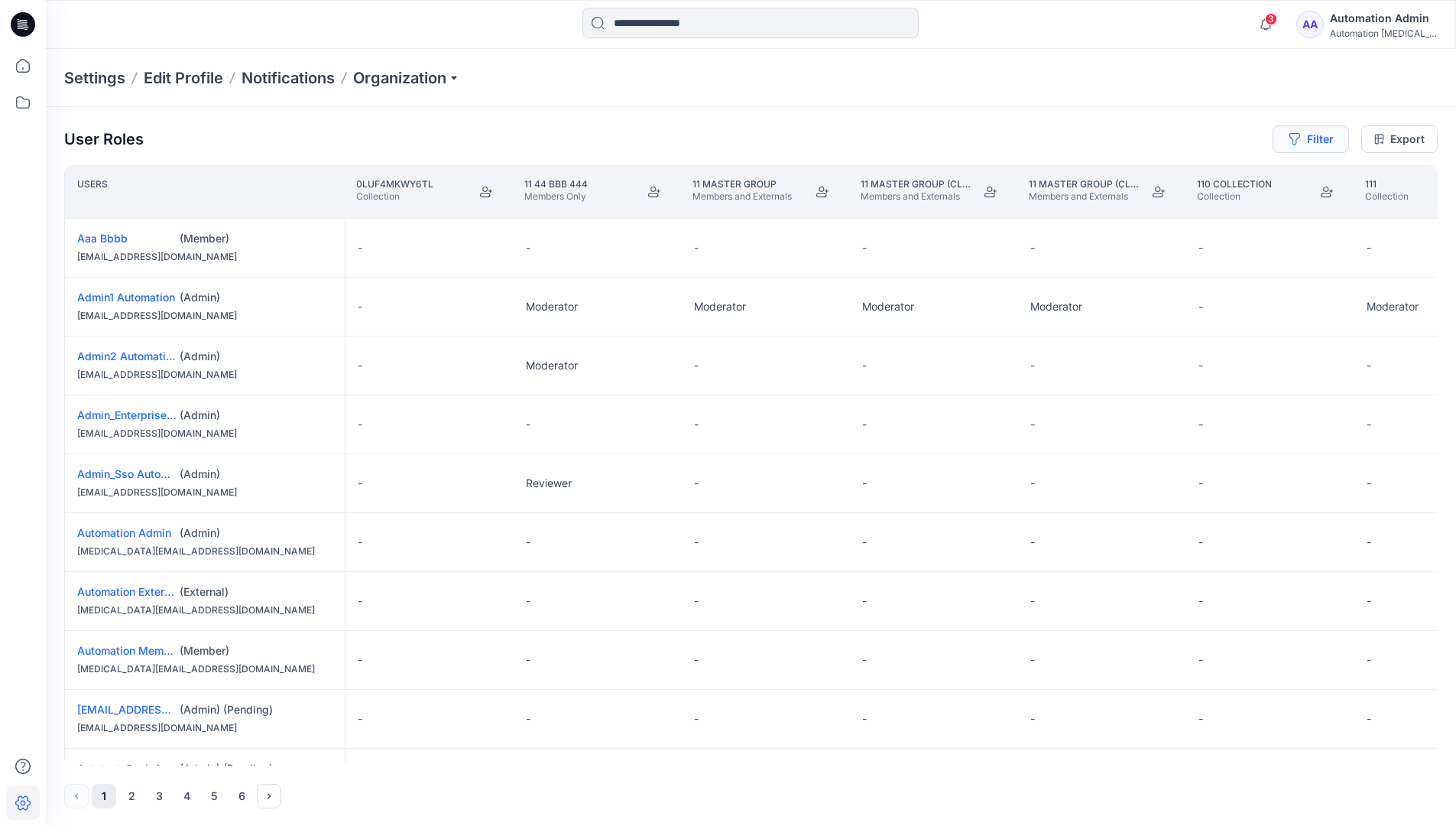
click at [1326, 136] on button "Filter" at bounding box center [1310, 139] width 76 height 28
click at [1097, 175] on div at bounding box center [1079, 180] width 157 height 19
type input "***"
click at [1105, 209] on div "No Results" at bounding box center [1079, 215] width 169 height 35
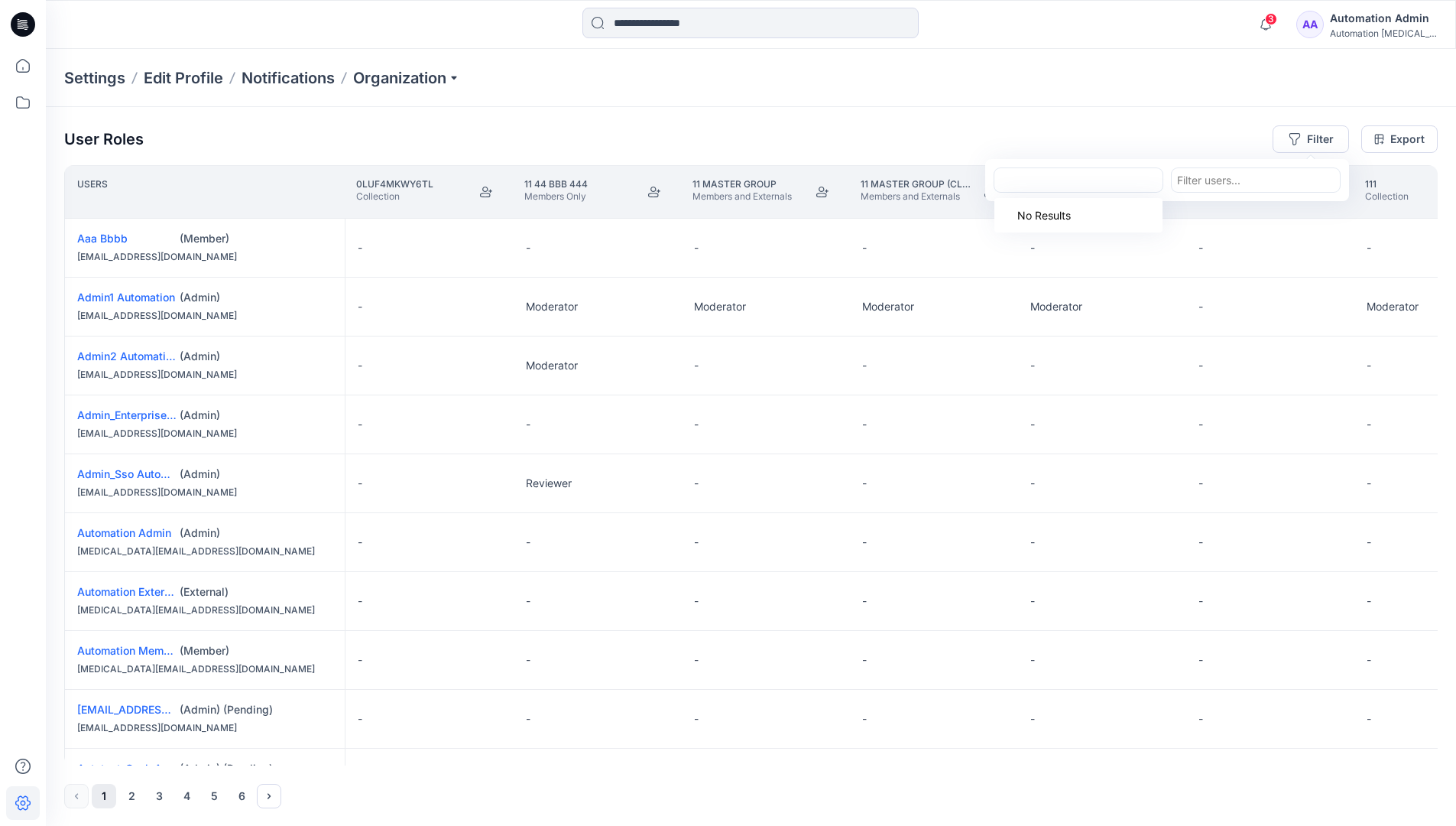
click at [1106, 180] on div at bounding box center [1079, 180] width 157 height 19
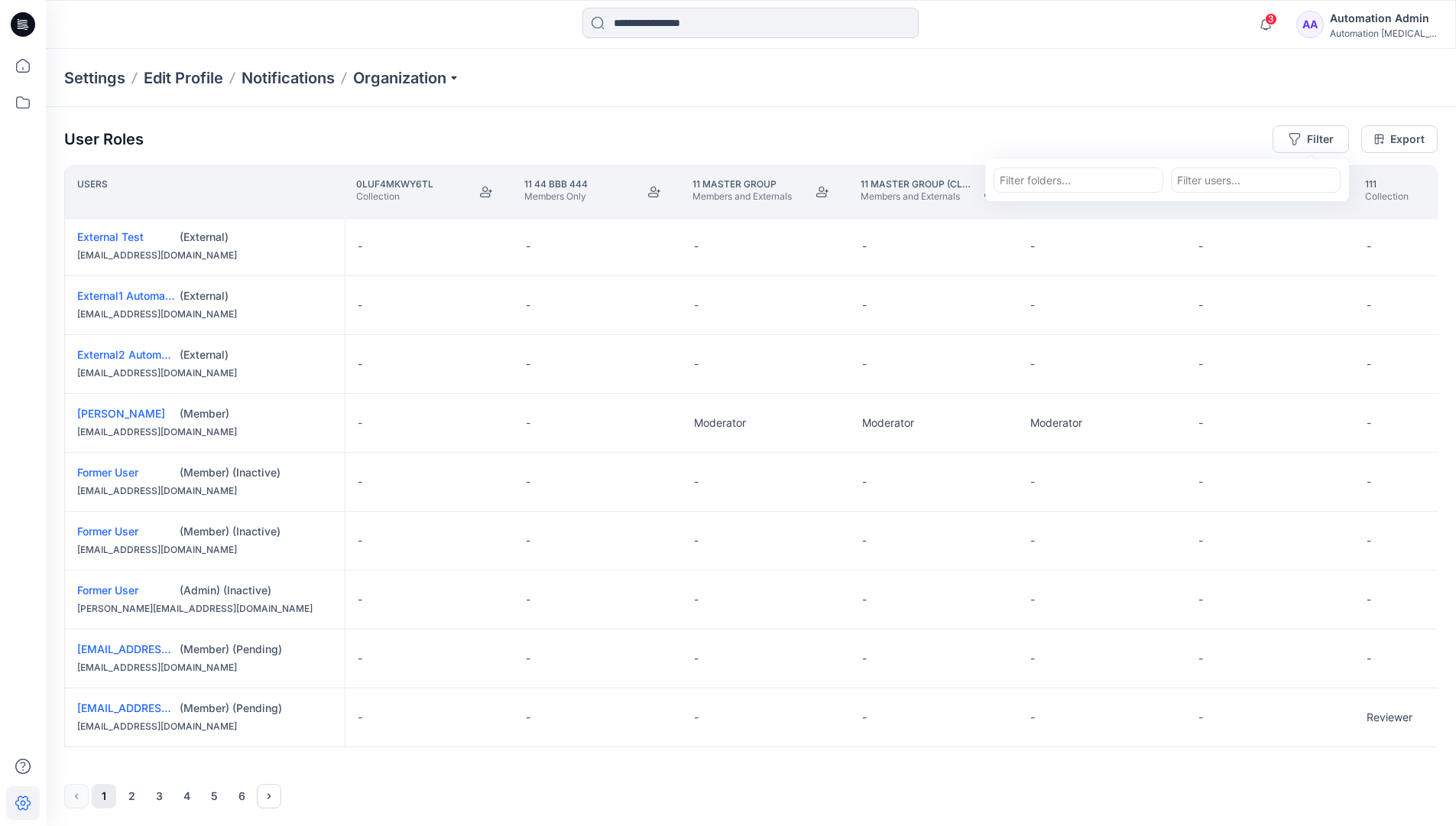
click at [1414, 11] on div "Automation Admin" at bounding box center [1384, 18] width 107 height 18
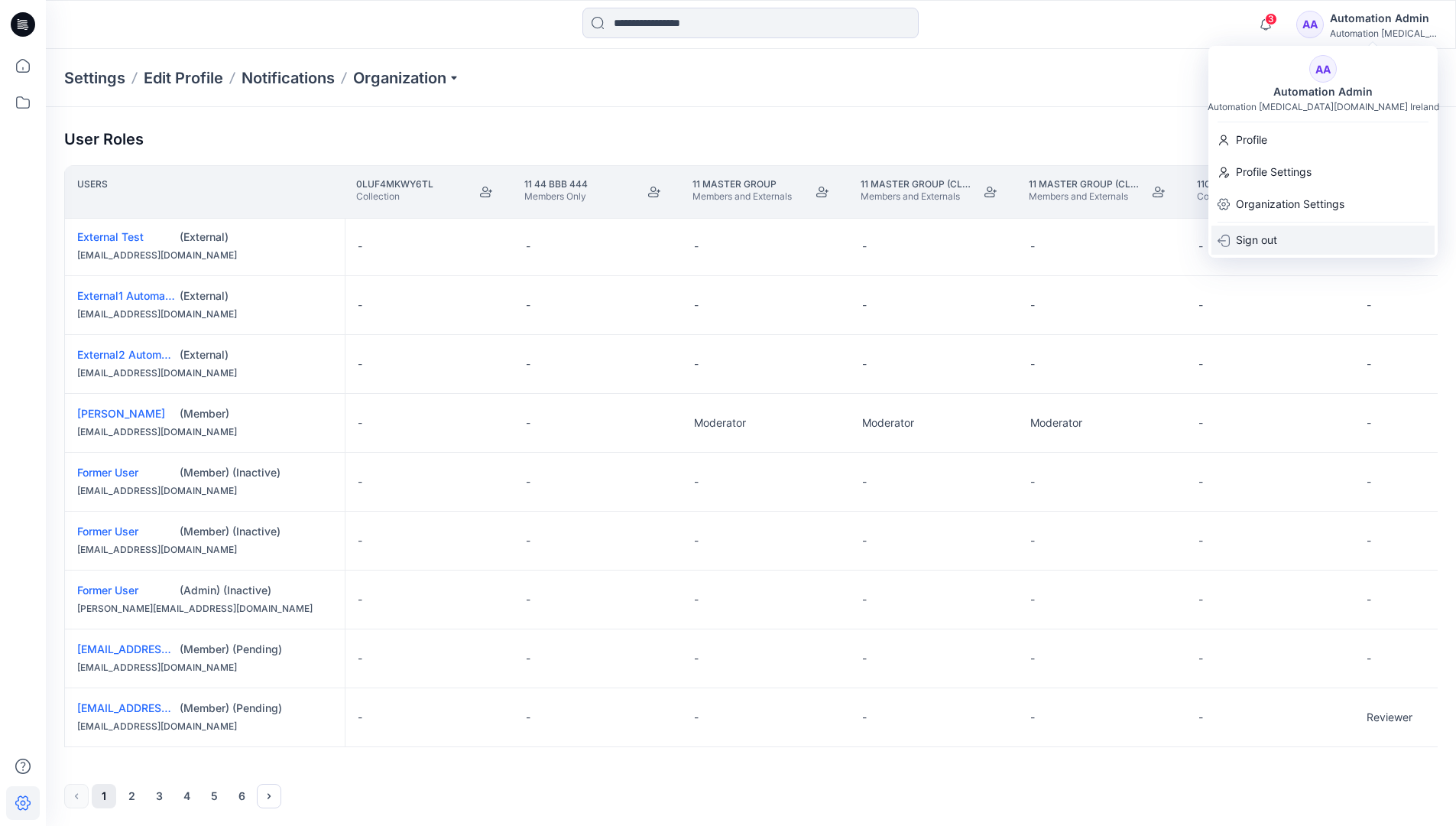
click at [1296, 241] on div "Sign out" at bounding box center [1323, 239] width 223 height 29
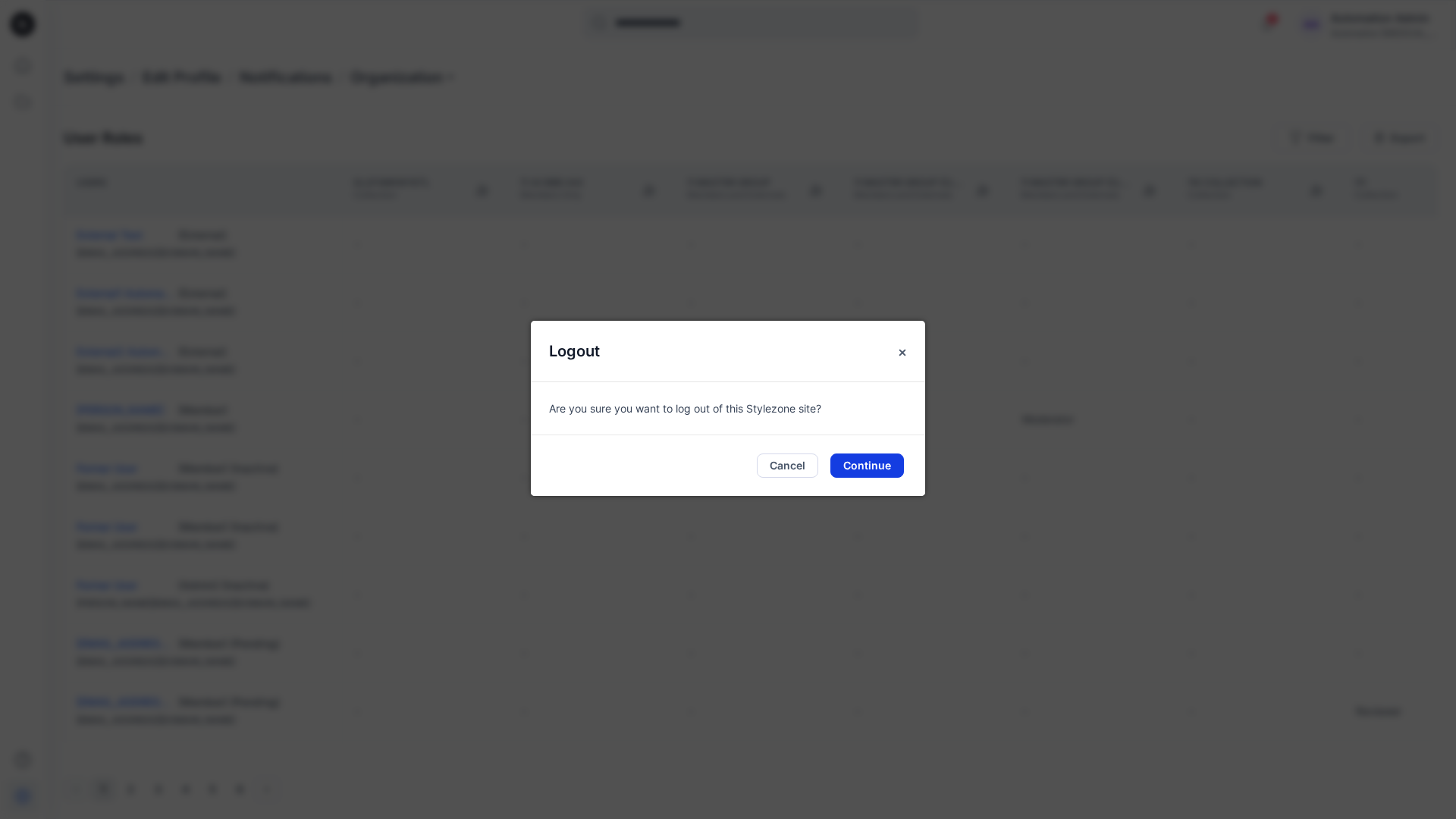
click at [894, 457] on button "Continue" at bounding box center [867, 465] width 73 height 24
